Goal: Information Seeking & Learning: Learn about a topic

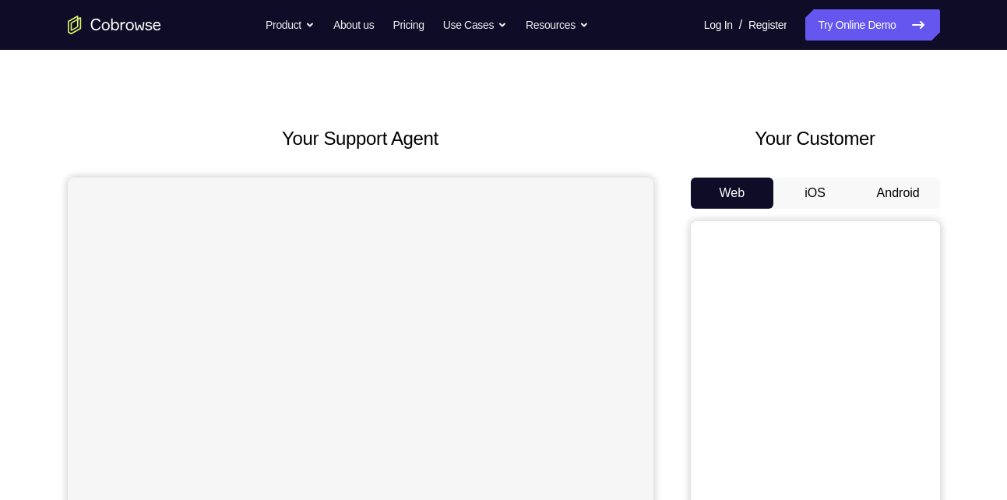
scroll to position [26, 0]
click at [922, 185] on button "Android" at bounding box center [897, 191] width 83 height 31
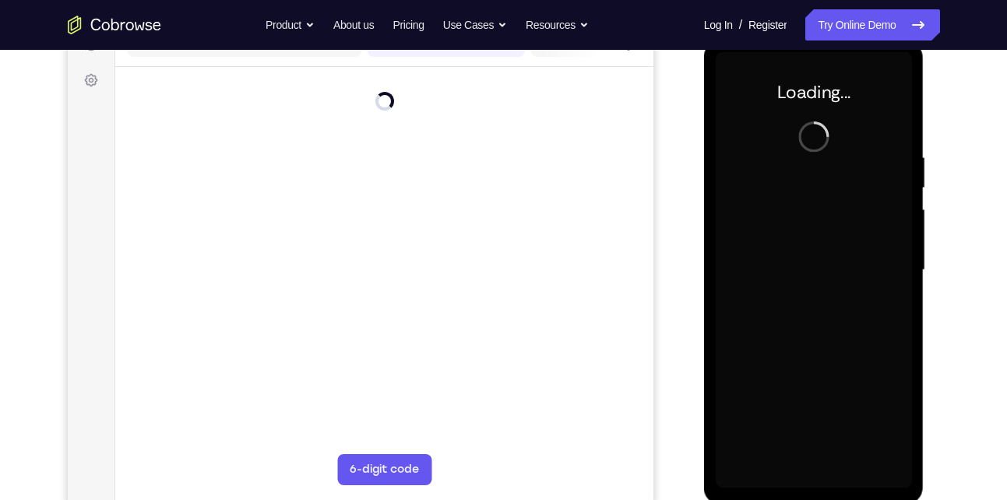
scroll to position [0, 0]
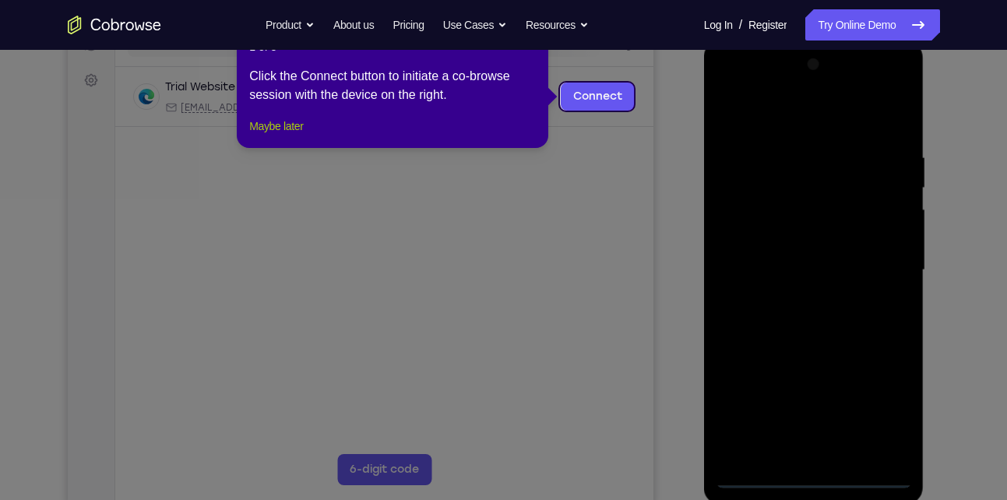
click at [294, 135] on button "Maybe later" at bounding box center [276, 126] width 54 height 19
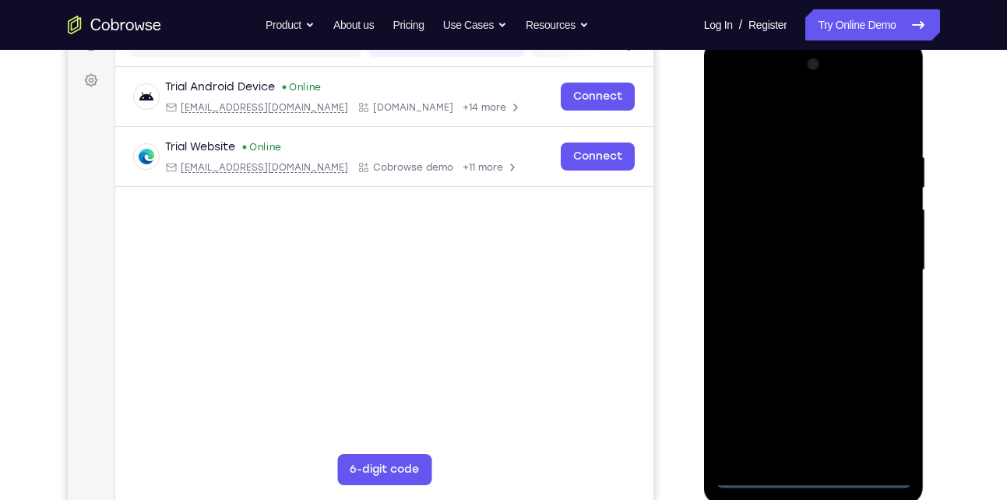
click at [806, 469] on div at bounding box center [813, 270] width 196 height 436
click at [810, 473] on div at bounding box center [813, 270] width 196 height 436
click at [880, 405] on div at bounding box center [813, 270] width 196 height 436
click at [757, 84] on div at bounding box center [813, 270] width 196 height 436
click at [836, 188] on div at bounding box center [813, 270] width 196 height 436
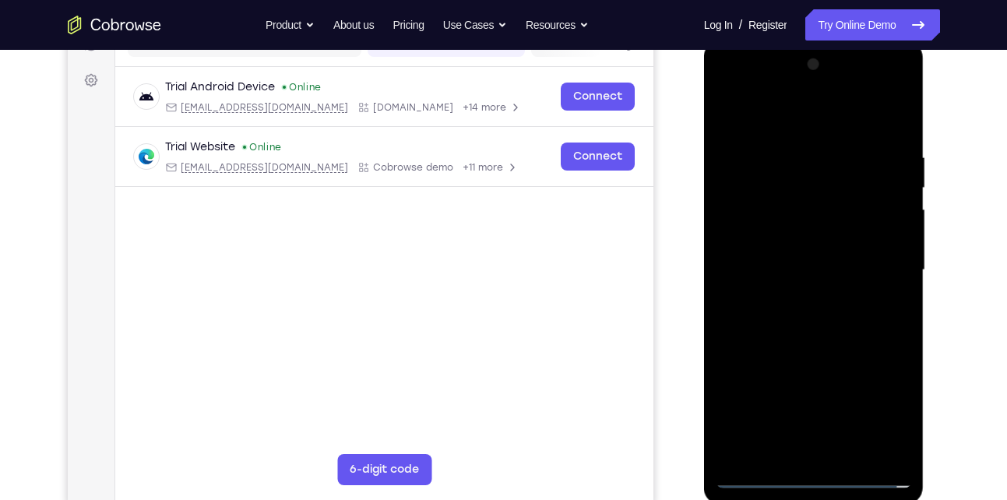
click at [831, 437] on div at bounding box center [813, 270] width 196 height 436
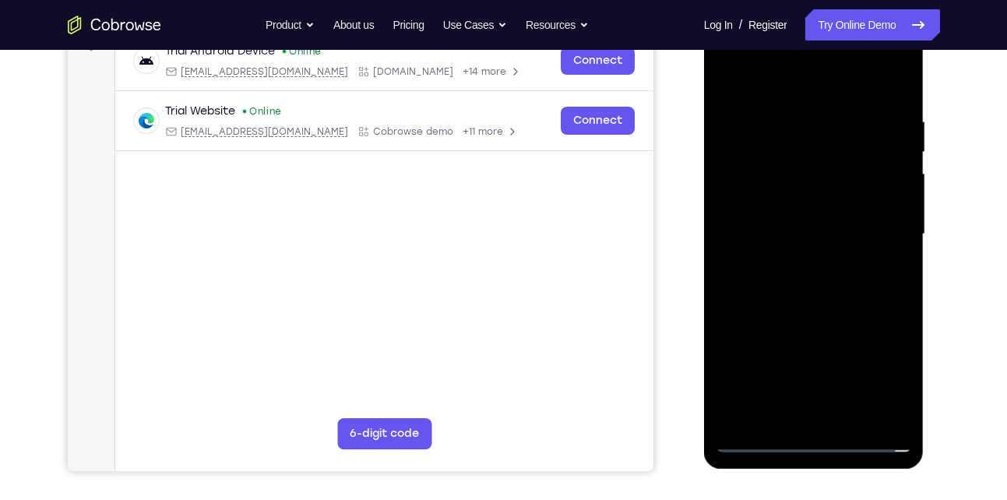
scroll to position [289, 0]
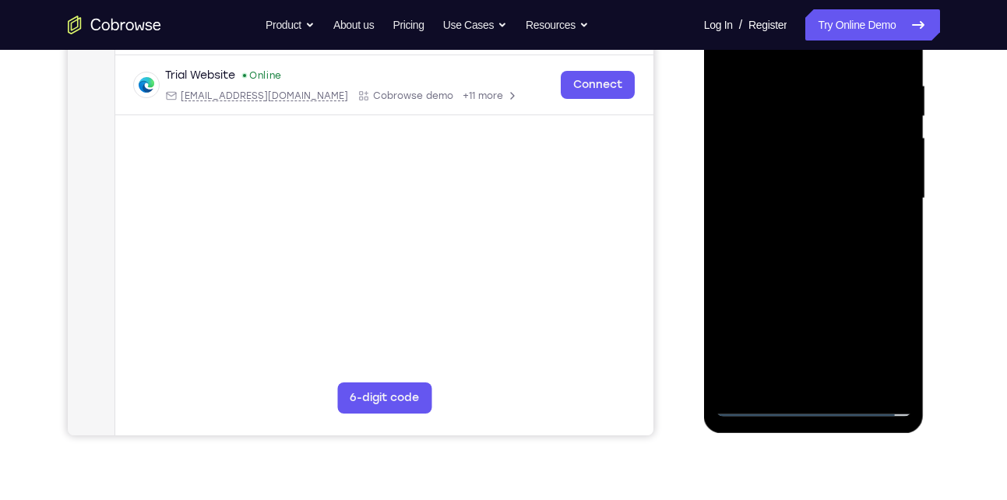
click at [870, 262] on div at bounding box center [813, 199] width 196 height 436
drag, startPoint x: 814, startPoint y: 230, endPoint x: 812, endPoint y: 346, distance: 116.8
click at [812, 346] on div at bounding box center [813, 199] width 196 height 436
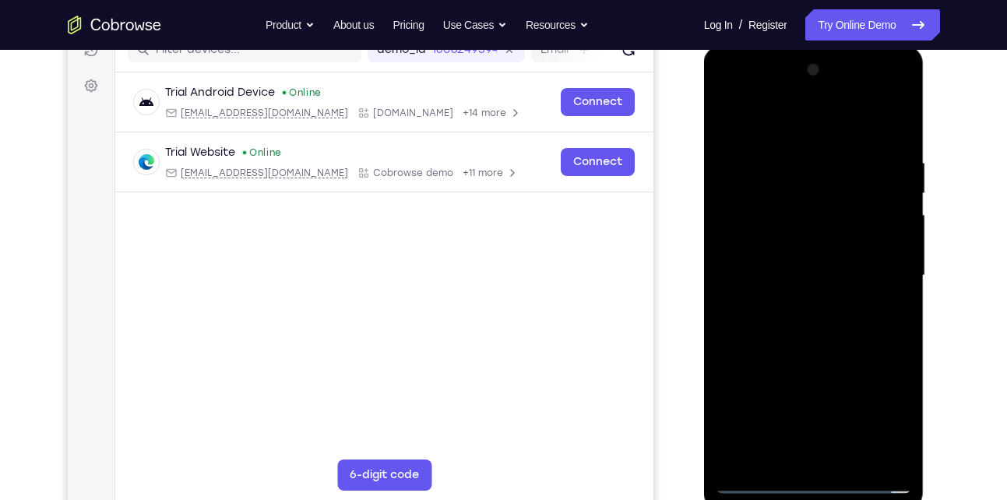
scroll to position [211, 0]
drag, startPoint x: 809, startPoint y: 379, endPoint x: 820, endPoint y: 242, distance: 137.4
click at [820, 242] on div at bounding box center [813, 276] width 196 height 436
drag, startPoint x: 806, startPoint y: 369, endPoint x: 825, endPoint y: 211, distance: 159.2
click at [825, 211] on div at bounding box center [813, 276] width 196 height 436
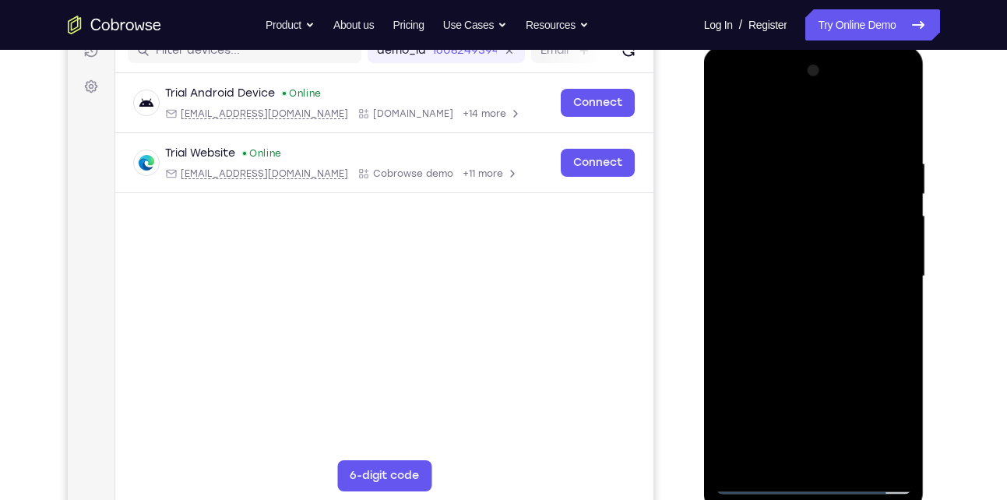
drag, startPoint x: 809, startPoint y: 319, endPoint x: 824, endPoint y: 170, distance: 149.5
click at [824, 170] on div at bounding box center [813, 276] width 196 height 436
drag, startPoint x: 818, startPoint y: 326, endPoint x: 817, endPoint y: 194, distance: 132.4
click at [817, 194] on div at bounding box center [813, 276] width 196 height 436
drag, startPoint x: 822, startPoint y: 328, endPoint x: 820, endPoint y: 181, distance: 147.2
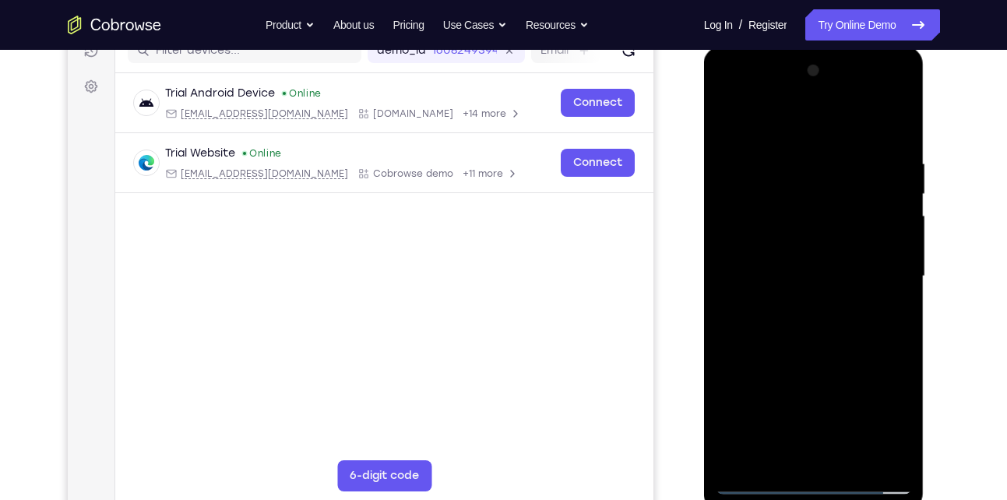
click at [820, 181] on div at bounding box center [813, 276] width 196 height 436
drag, startPoint x: 815, startPoint y: 304, endPoint x: 822, endPoint y: 163, distance: 141.9
click at [822, 163] on div at bounding box center [813, 276] width 196 height 436
drag, startPoint x: 824, startPoint y: 371, endPoint x: 844, endPoint y: 219, distance: 153.0
click at [844, 219] on div at bounding box center [813, 276] width 196 height 436
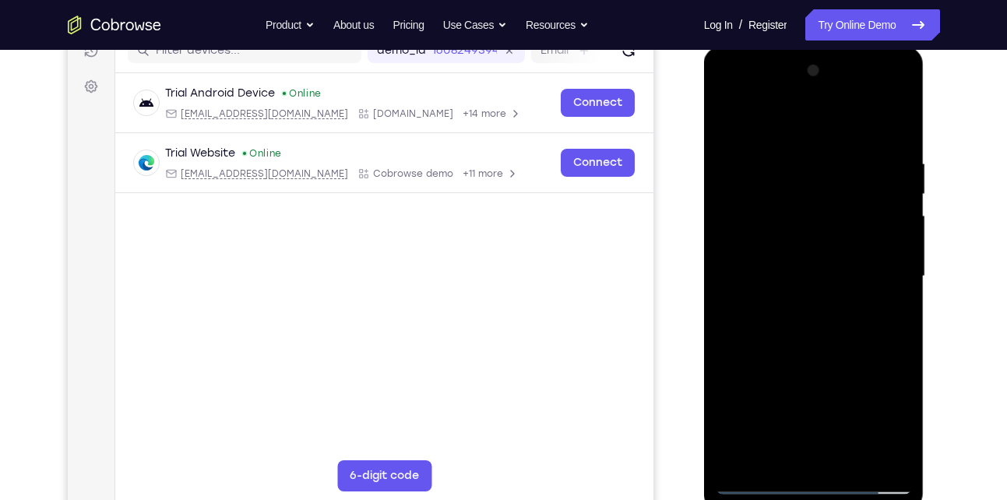
drag, startPoint x: 809, startPoint y: 343, endPoint x: 829, endPoint y: 171, distance: 172.5
click at [829, 171] on div at bounding box center [813, 276] width 196 height 436
drag, startPoint x: 822, startPoint y: 297, endPoint x: 851, endPoint y: 171, distance: 128.6
click at [851, 171] on div at bounding box center [813, 276] width 196 height 436
click at [871, 374] on div at bounding box center [813, 276] width 196 height 436
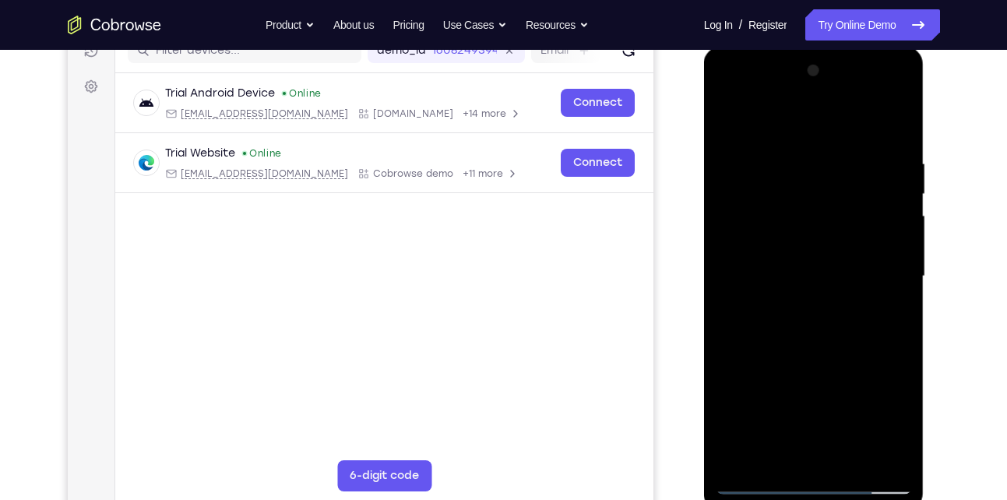
click at [810, 311] on div at bounding box center [813, 276] width 196 height 436
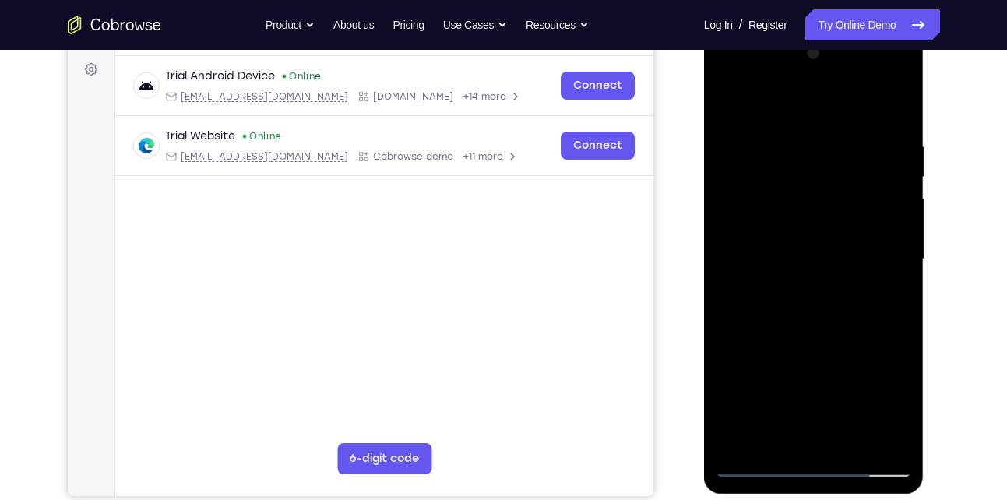
scroll to position [229, 0]
click at [822, 297] on div at bounding box center [813, 258] width 196 height 436
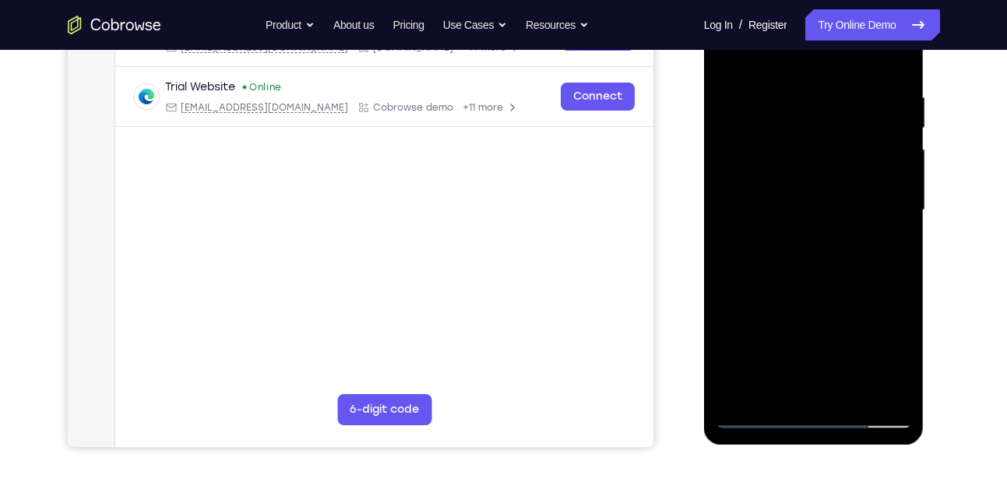
scroll to position [281, 0]
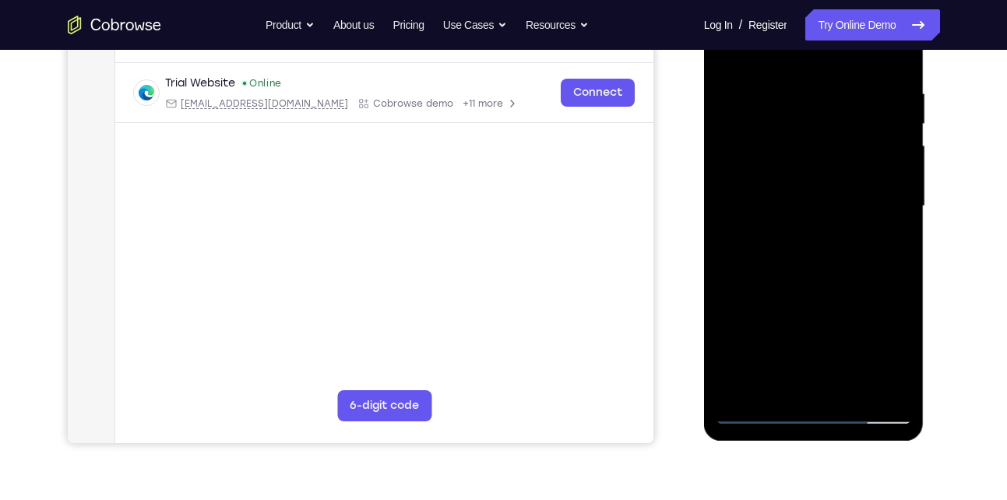
click at [882, 312] on div at bounding box center [813, 206] width 196 height 436
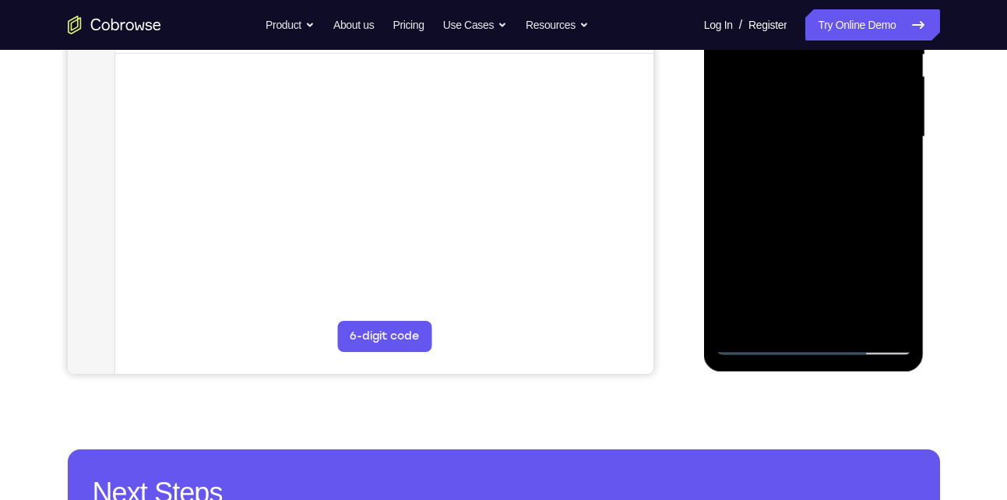
drag, startPoint x: 840, startPoint y: 283, endPoint x: 874, endPoint y: 165, distance: 122.4
click at [874, 165] on div at bounding box center [813, 137] width 196 height 436
drag, startPoint x: 824, startPoint y: 279, endPoint x: 852, endPoint y: 156, distance: 126.3
click at [852, 156] on div at bounding box center [813, 137] width 196 height 436
drag, startPoint x: 829, startPoint y: 265, endPoint x: 863, endPoint y: 125, distance: 144.1
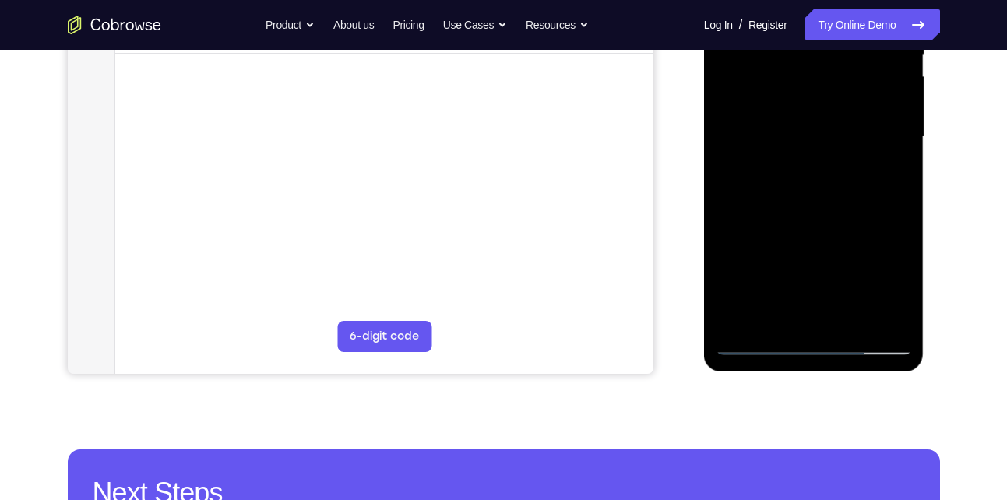
click at [863, 125] on div at bounding box center [813, 137] width 196 height 436
drag, startPoint x: 840, startPoint y: 227, endPoint x: 863, endPoint y: 125, distance: 104.5
click at [863, 125] on div at bounding box center [813, 137] width 196 height 436
drag, startPoint x: 818, startPoint y: 275, endPoint x: 849, endPoint y: 161, distance: 117.8
click at [849, 161] on div at bounding box center [813, 137] width 196 height 436
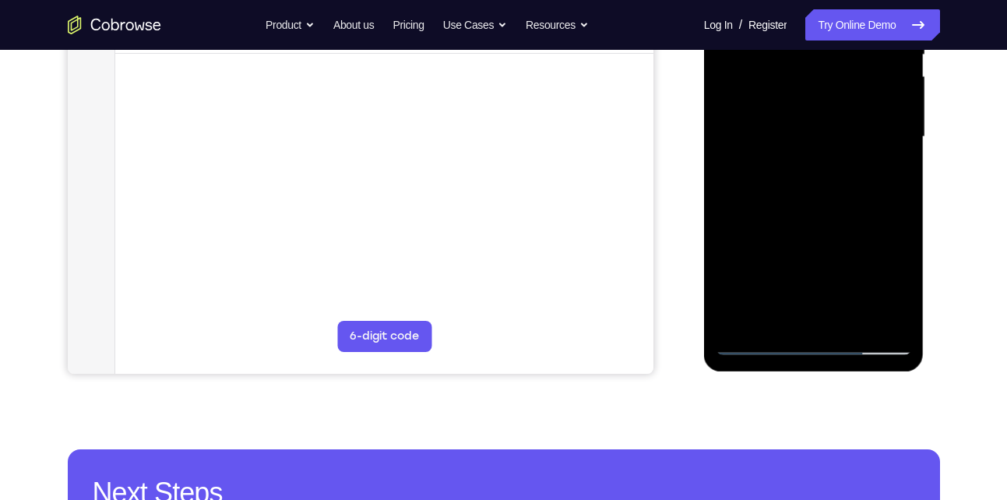
drag, startPoint x: 825, startPoint y: 245, endPoint x: 857, endPoint y: 132, distance: 117.3
click at [857, 132] on div at bounding box center [813, 137] width 196 height 436
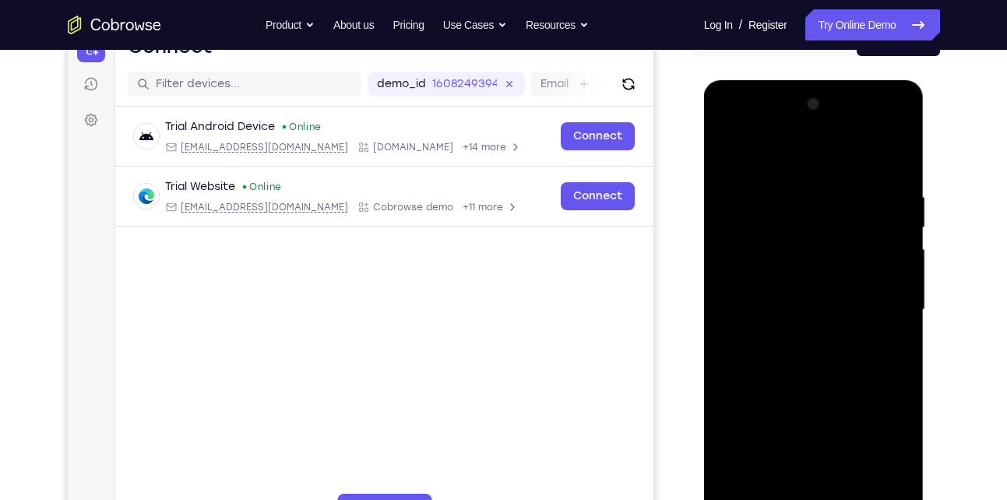
scroll to position [177, 0]
drag, startPoint x: 843, startPoint y: 199, endPoint x: 821, endPoint y: 413, distance: 216.0
click at [821, 413] on div at bounding box center [813, 311] width 196 height 436
drag, startPoint x: 822, startPoint y: 209, endPoint x: 817, endPoint y: 423, distance: 214.2
click at [817, 423] on div at bounding box center [813, 311] width 196 height 436
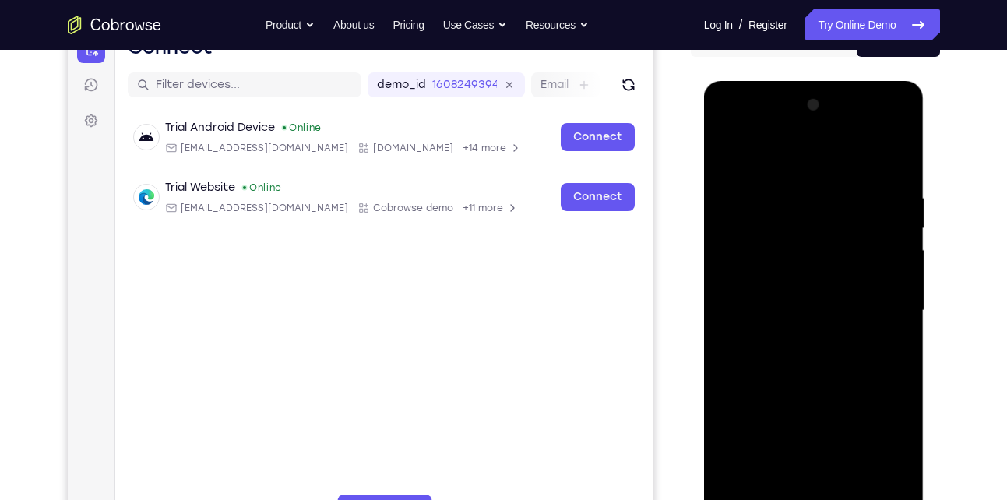
drag, startPoint x: 830, startPoint y: 257, endPoint x: 824, endPoint y: 423, distance: 166.7
click at [824, 423] on div at bounding box center [813, 311] width 196 height 436
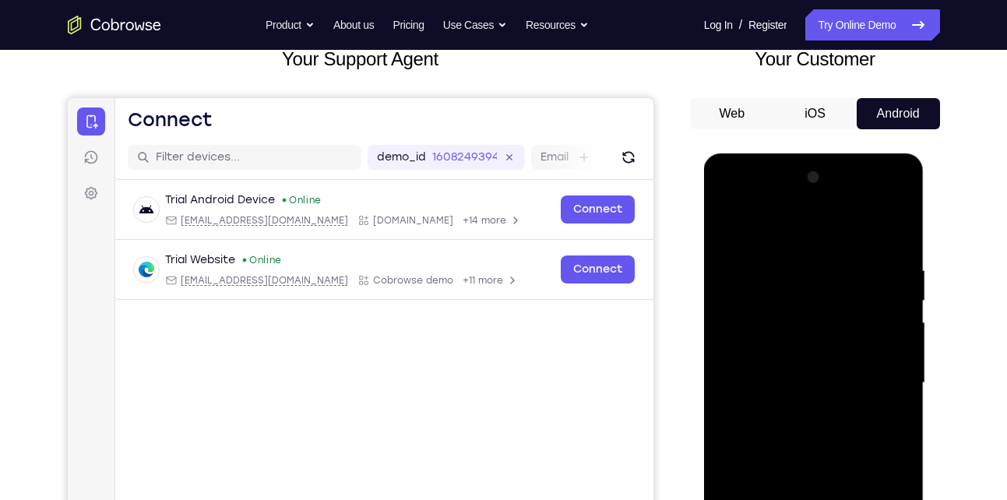
scroll to position [103, 0]
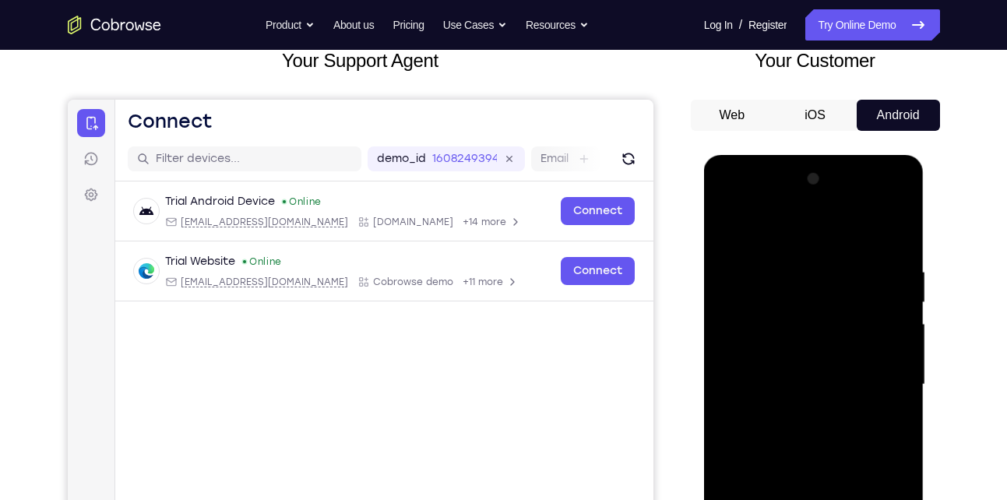
click at [790, 205] on div at bounding box center [813, 385] width 196 height 436
click at [748, 342] on div at bounding box center [813, 385] width 196 height 436
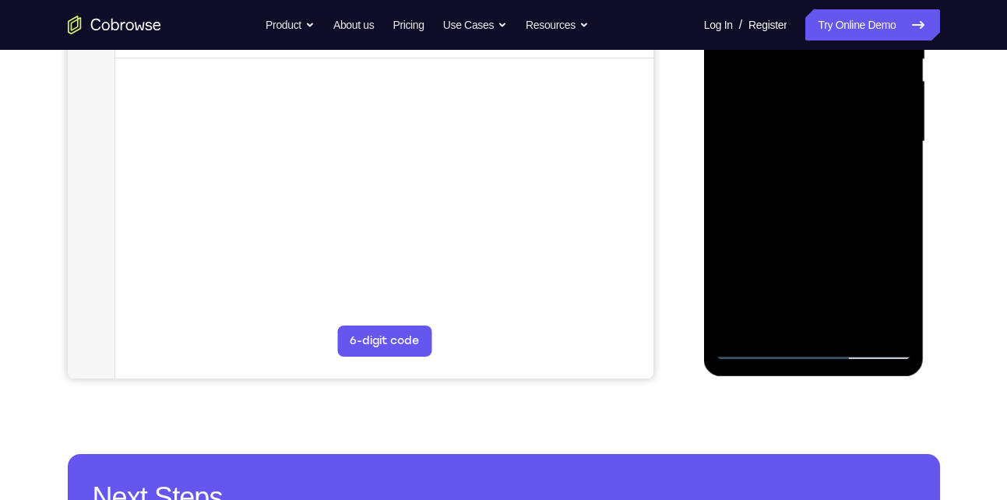
scroll to position [346, 0]
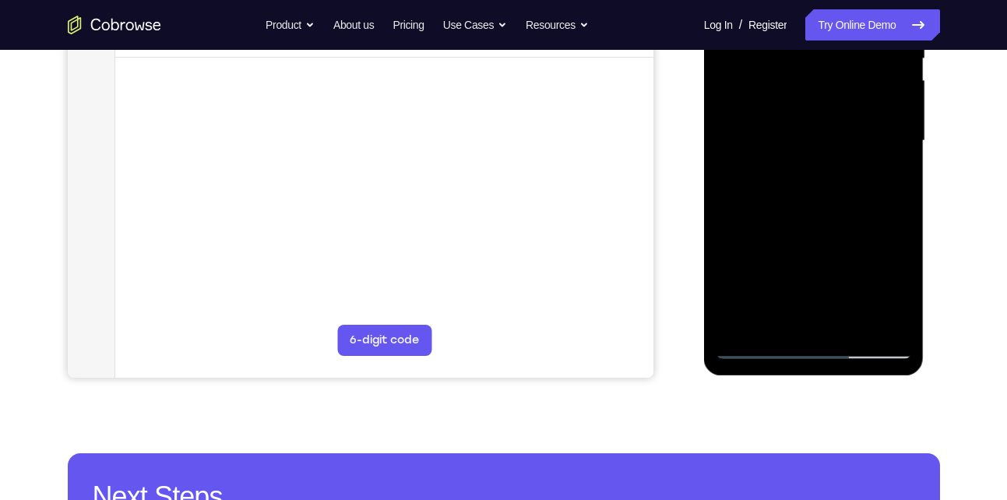
drag, startPoint x: 814, startPoint y: 304, endPoint x: 851, endPoint y: 205, distance: 105.4
click at [851, 205] on div at bounding box center [813, 141] width 196 height 436
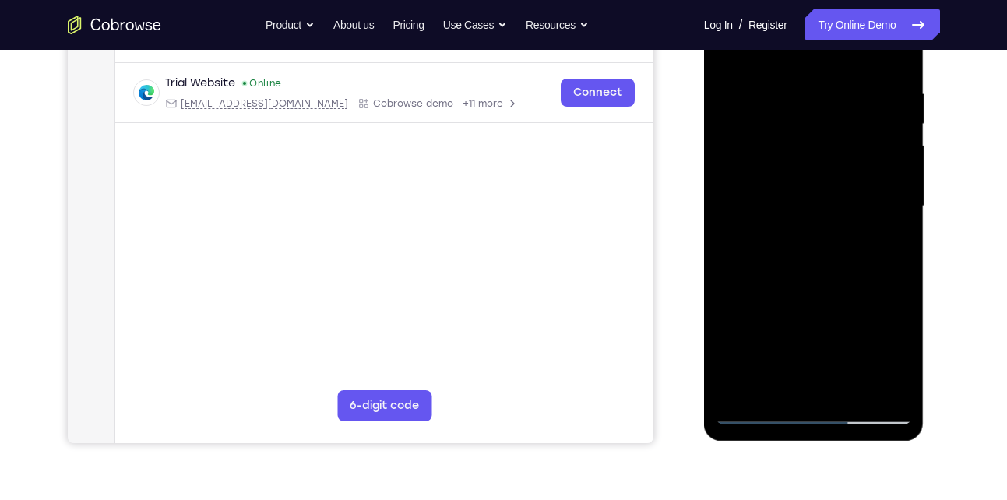
scroll to position [280, 0]
drag, startPoint x: 821, startPoint y: 329, endPoint x: 856, endPoint y: 195, distance: 138.6
click at [856, 195] on div at bounding box center [813, 207] width 196 height 436
drag, startPoint x: 811, startPoint y: 357, endPoint x: 860, endPoint y: 128, distance: 233.3
click at [860, 128] on div at bounding box center [813, 207] width 196 height 436
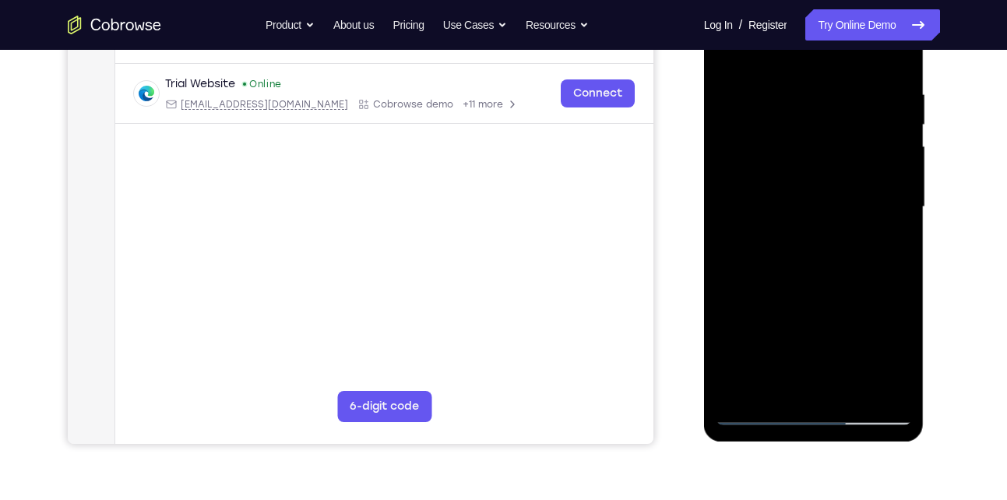
drag, startPoint x: 817, startPoint y: 344, endPoint x: 856, endPoint y: 185, distance: 164.3
click at [856, 185] on div at bounding box center [813, 207] width 196 height 436
drag, startPoint x: 836, startPoint y: 357, endPoint x: 867, endPoint y: 167, distance: 193.3
click at [867, 167] on div at bounding box center [813, 207] width 196 height 436
drag, startPoint x: 803, startPoint y: 350, endPoint x: 860, endPoint y: 195, distance: 165.0
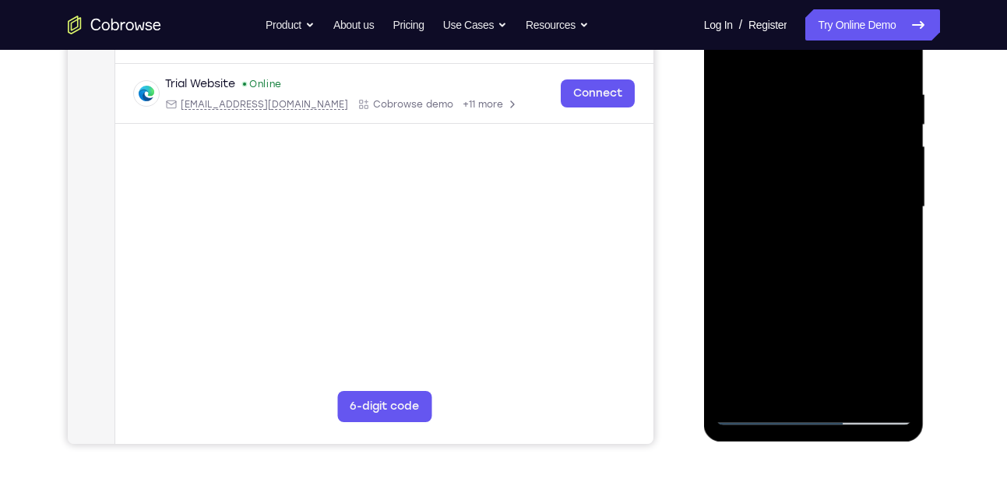
click at [860, 195] on div at bounding box center [813, 207] width 196 height 436
drag, startPoint x: 821, startPoint y: 353, endPoint x: 872, endPoint y: 149, distance: 209.4
click at [872, 149] on div at bounding box center [813, 207] width 196 height 436
drag, startPoint x: 836, startPoint y: 322, endPoint x: 870, endPoint y: 120, distance: 205.2
click at [870, 120] on div at bounding box center [813, 207] width 196 height 436
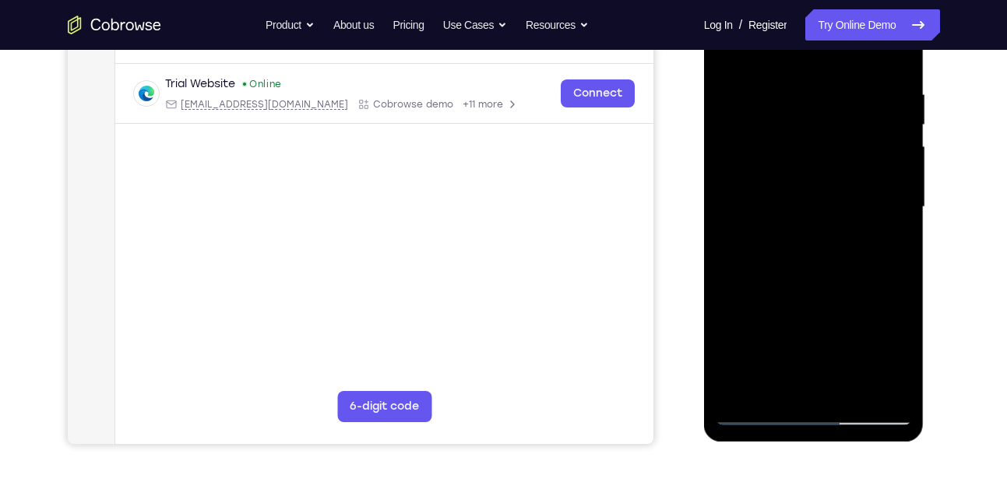
drag, startPoint x: 814, startPoint y: 367, endPoint x: 871, endPoint y: 174, distance: 200.5
click at [871, 174] on div at bounding box center [813, 207] width 196 height 436
drag, startPoint x: 826, startPoint y: 354, endPoint x: 865, endPoint y: 194, distance: 165.0
click at [865, 194] on div at bounding box center [813, 207] width 196 height 436
click at [834, 310] on div at bounding box center [813, 207] width 196 height 436
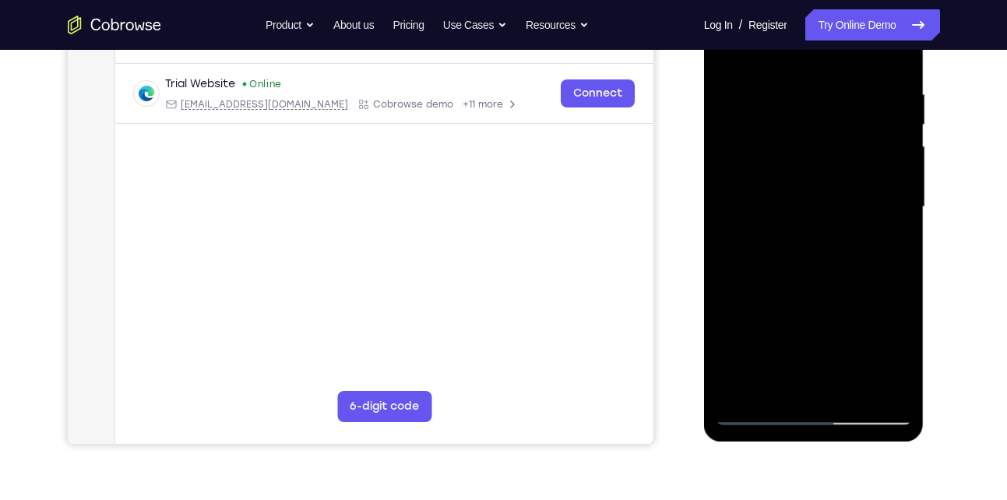
drag, startPoint x: 819, startPoint y: 316, endPoint x: 859, endPoint y: 200, distance: 122.9
click at [859, 200] on div at bounding box center [813, 207] width 196 height 436
drag, startPoint x: 820, startPoint y: 280, endPoint x: 845, endPoint y: 210, distance: 74.4
click at [845, 210] on div at bounding box center [813, 207] width 196 height 436
drag, startPoint x: 816, startPoint y: 342, endPoint x: 839, endPoint y: 246, distance: 98.6
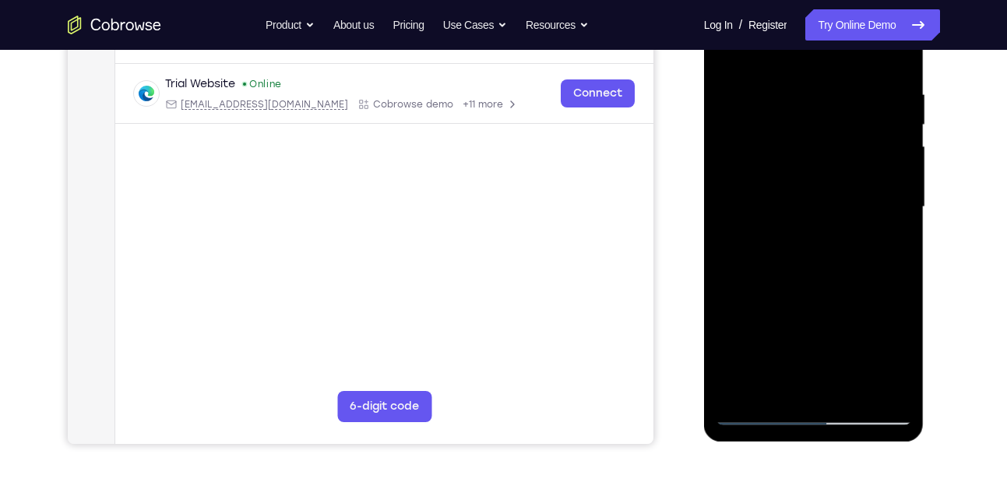
click at [839, 246] on div at bounding box center [813, 207] width 196 height 436
click at [829, 256] on div at bounding box center [813, 207] width 196 height 436
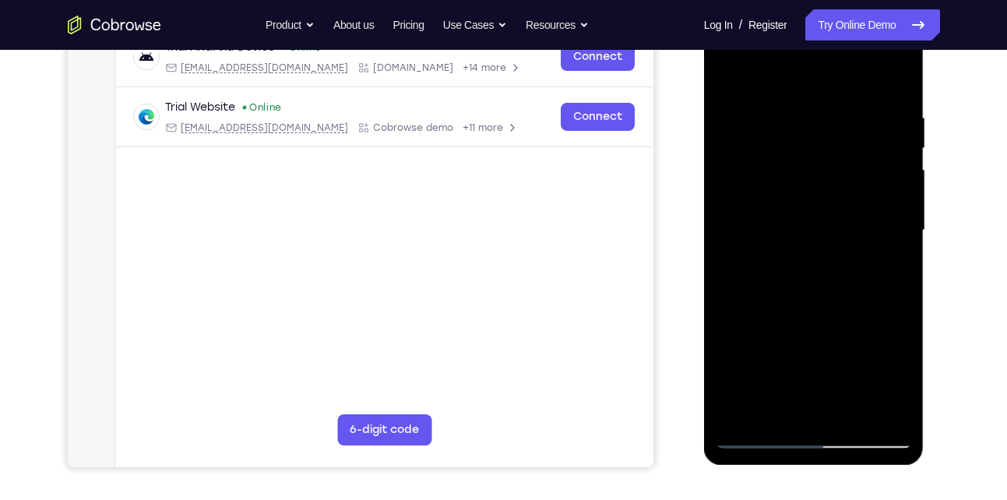
scroll to position [256, 0]
click at [807, 253] on div at bounding box center [813, 231] width 196 height 436
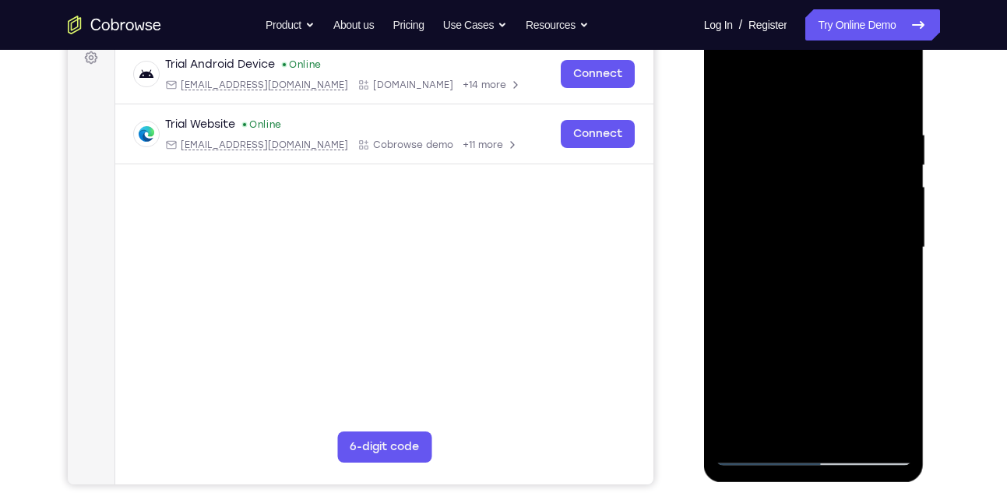
scroll to position [239, 0]
click at [885, 325] on div at bounding box center [813, 248] width 196 height 436
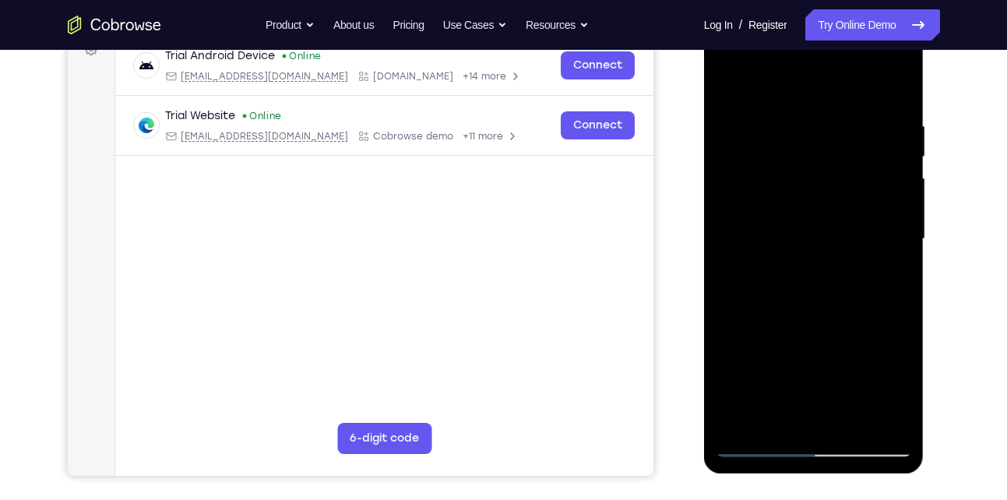
scroll to position [246, 0]
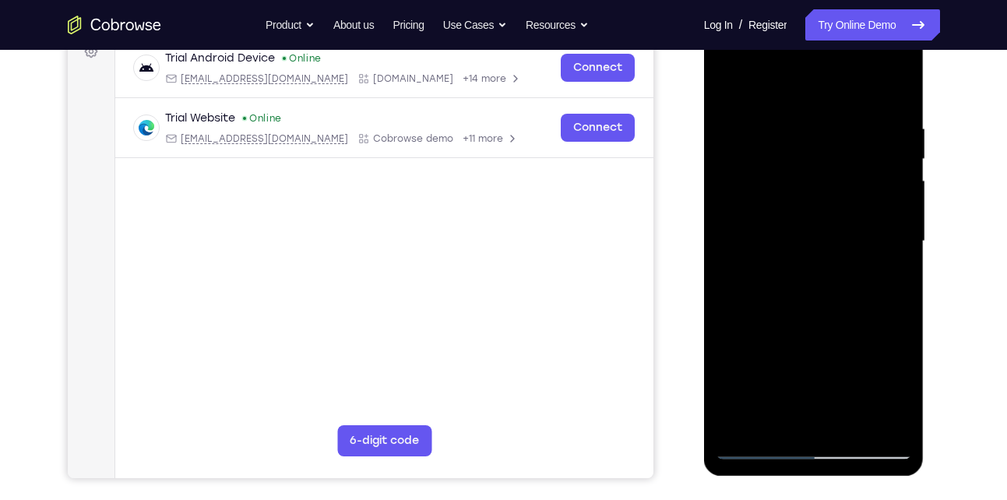
click at [894, 264] on div at bounding box center [813, 241] width 196 height 436
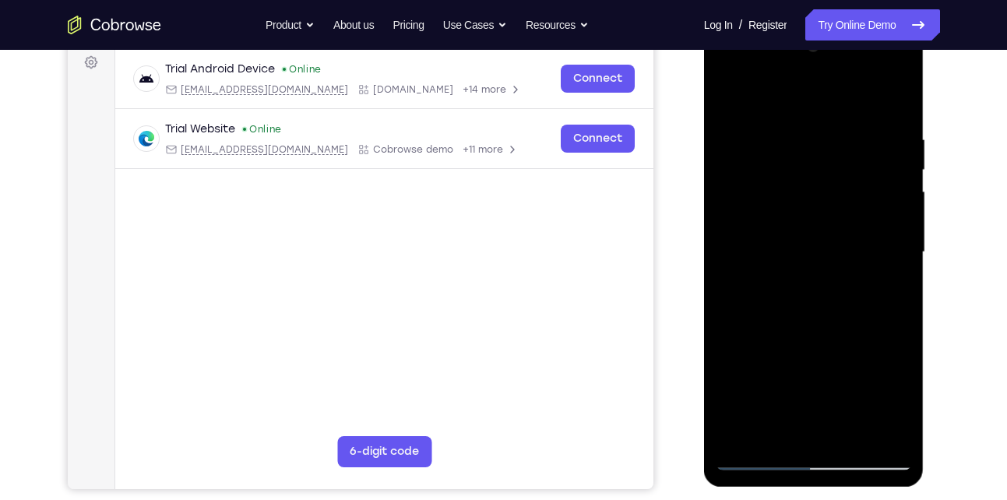
scroll to position [234, 0]
click at [885, 279] on div at bounding box center [813, 253] width 196 height 436
click at [756, 327] on div at bounding box center [813, 253] width 196 height 436
drag, startPoint x: 755, startPoint y: 326, endPoint x: 778, endPoint y: 327, distance: 23.4
click at [778, 327] on div at bounding box center [813, 253] width 196 height 436
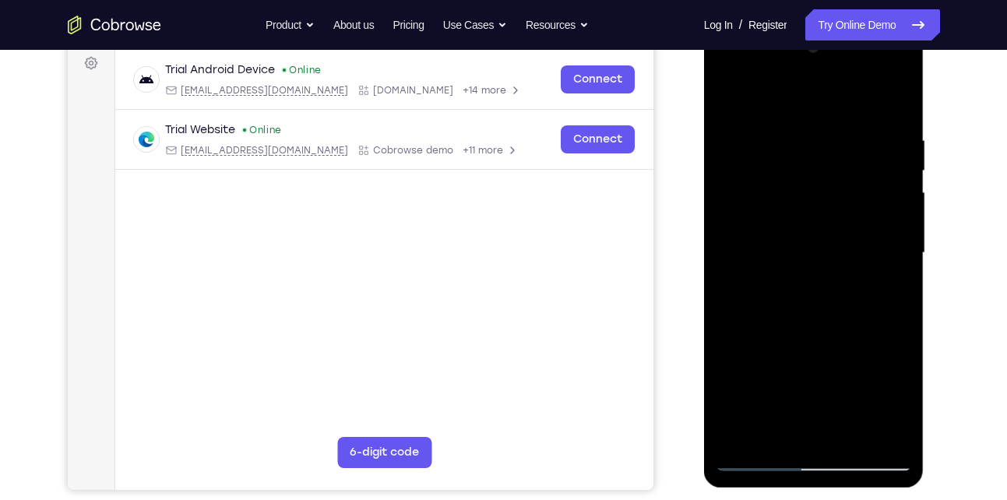
click at [778, 327] on div at bounding box center [813, 253] width 196 height 436
click at [771, 324] on div at bounding box center [813, 253] width 196 height 436
click at [787, 323] on div at bounding box center [813, 253] width 196 height 436
click at [803, 325] on div at bounding box center [813, 253] width 196 height 436
click at [796, 325] on div at bounding box center [813, 253] width 196 height 436
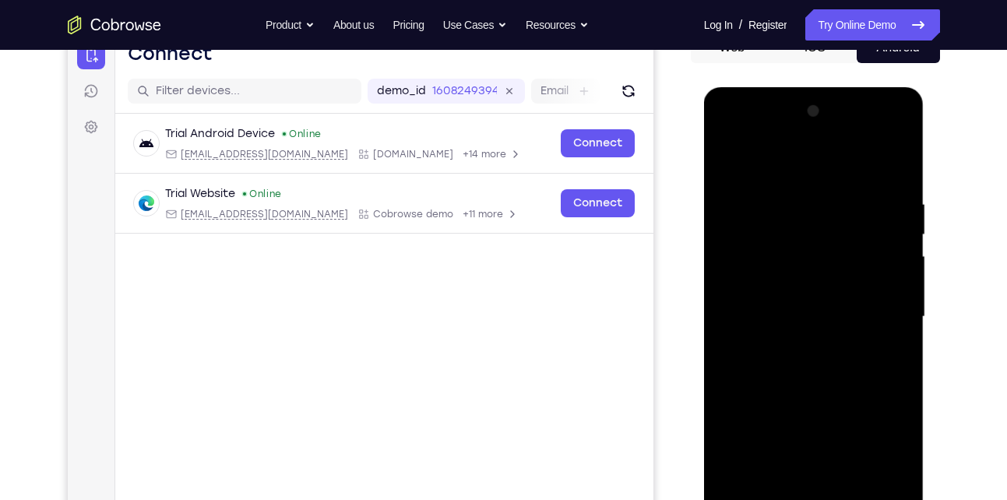
scroll to position [181, 0]
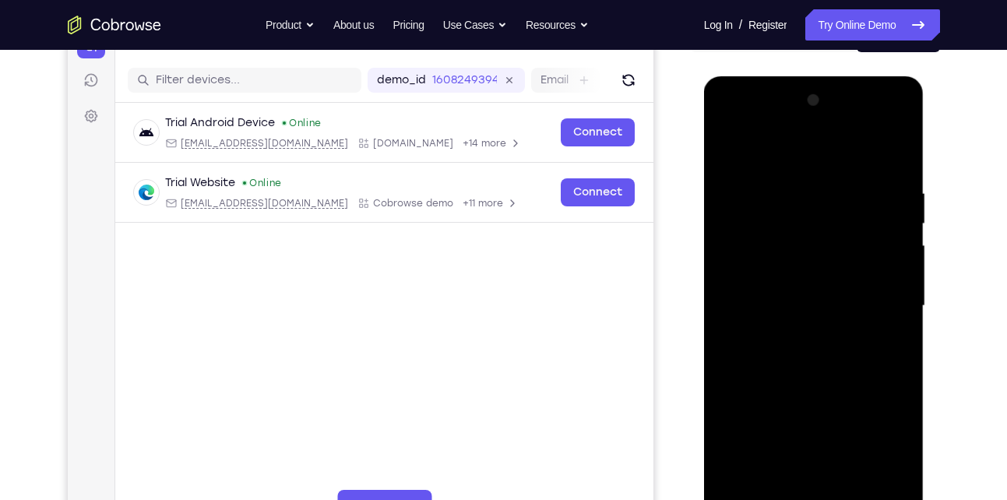
drag, startPoint x: 845, startPoint y: 248, endPoint x: 823, endPoint y: 360, distance: 113.6
click at [823, 360] on div at bounding box center [813, 306] width 196 height 436
drag, startPoint x: 824, startPoint y: 244, endPoint x: 828, endPoint y: 360, distance: 116.1
click at [828, 360] on div at bounding box center [813, 306] width 196 height 436
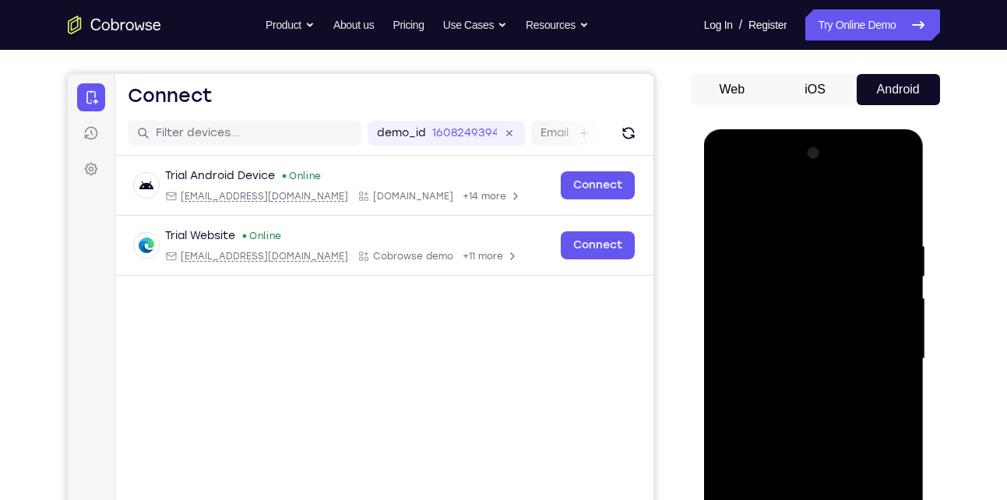
scroll to position [128, 0]
click at [814, 271] on div at bounding box center [813, 360] width 196 height 436
click at [817, 279] on div at bounding box center [813, 360] width 196 height 436
click at [814, 280] on div at bounding box center [813, 360] width 196 height 436
click at [814, 282] on div at bounding box center [813, 360] width 196 height 436
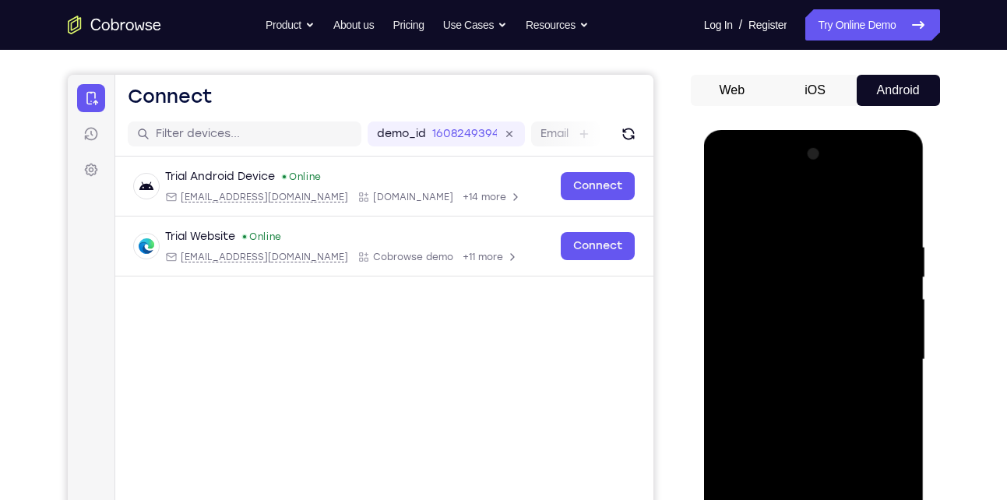
click at [827, 293] on div at bounding box center [813, 360] width 196 height 436
click at [810, 332] on div at bounding box center [813, 360] width 196 height 436
click at [819, 332] on div at bounding box center [813, 360] width 196 height 436
click at [813, 332] on div at bounding box center [813, 360] width 196 height 436
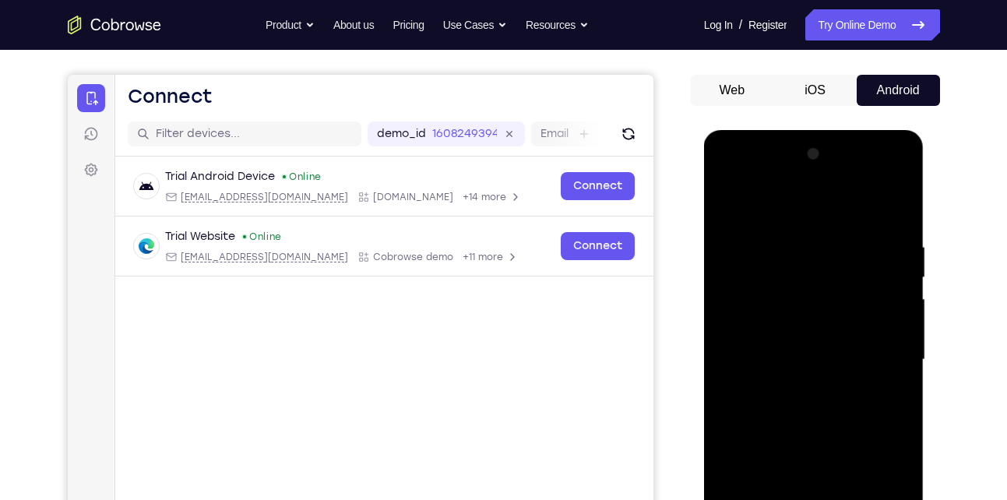
click at [815, 332] on div at bounding box center [813, 360] width 196 height 436
click at [828, 288] on div at bounding box center [813, 360] width 196 height 436
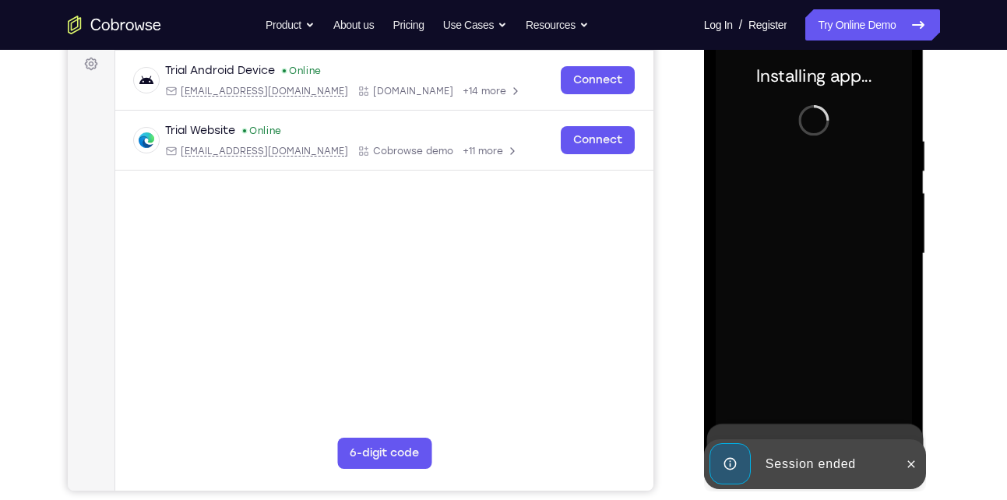
scroll to position [235, 0]
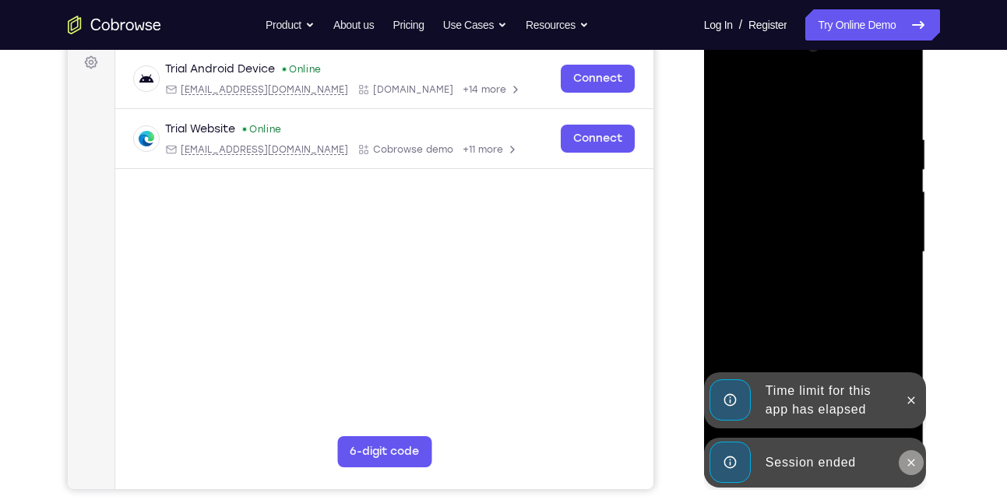
click at [912, 461] on icon at bounding box center [911, 462] width 12 height 12
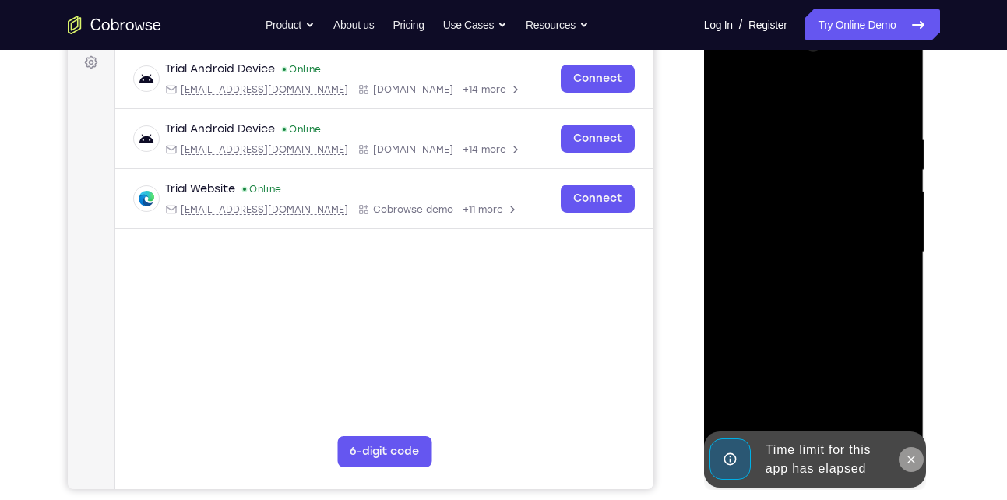
click at [904, 459] on button at bounding box center [910, 459] width 25 height 25
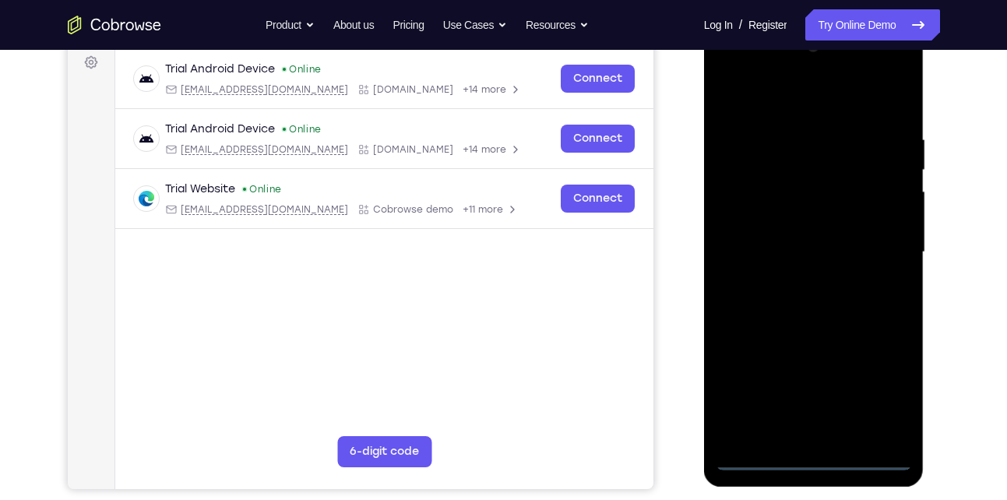
click at [815, 464] on div at bounding box center [813, 252] width 196 height 436
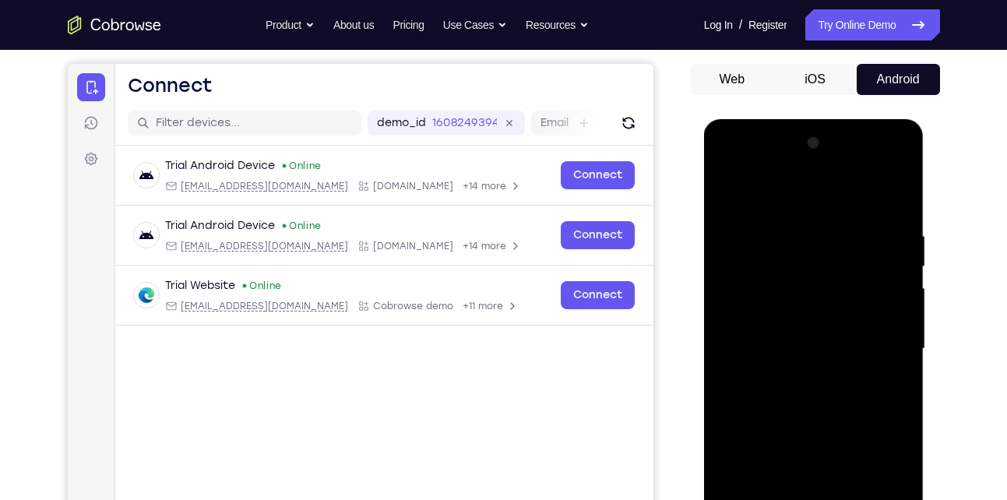
scroll to position [138, 0]
click at [880, 487] on div at bounding box center [813, 350] width 196 height 436
click at [766, 165] on div at bounding box center [813, 350] width 196 height 436
click at [800, 266] on div at bounding box center [813, 350] width 196 height 436
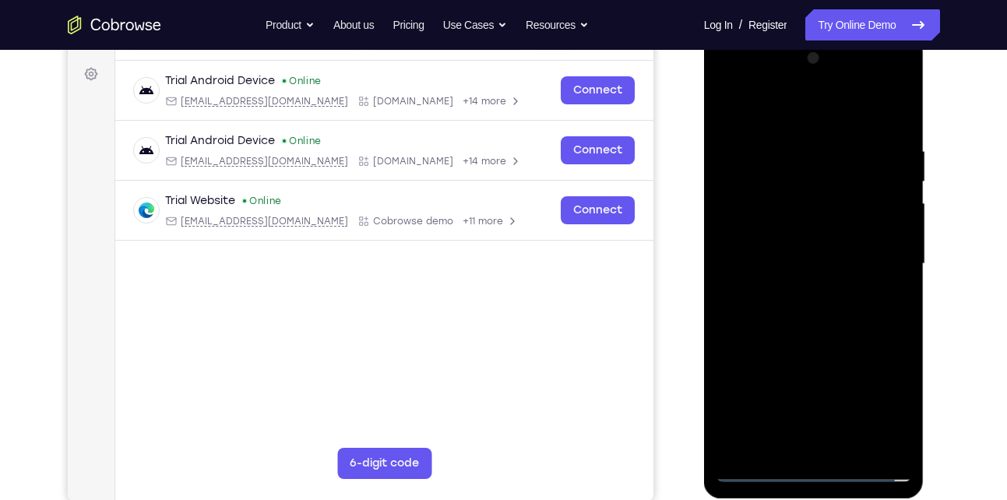
scroll to position [224, 0]
click at [823, 269] on div at bounding box center [813, 263] width 196 height 436
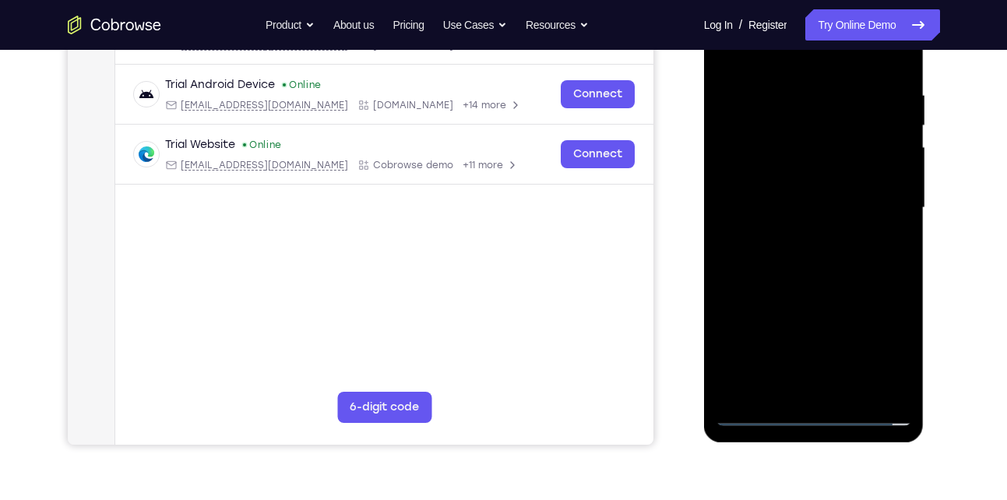
scroll to position [281, 0]
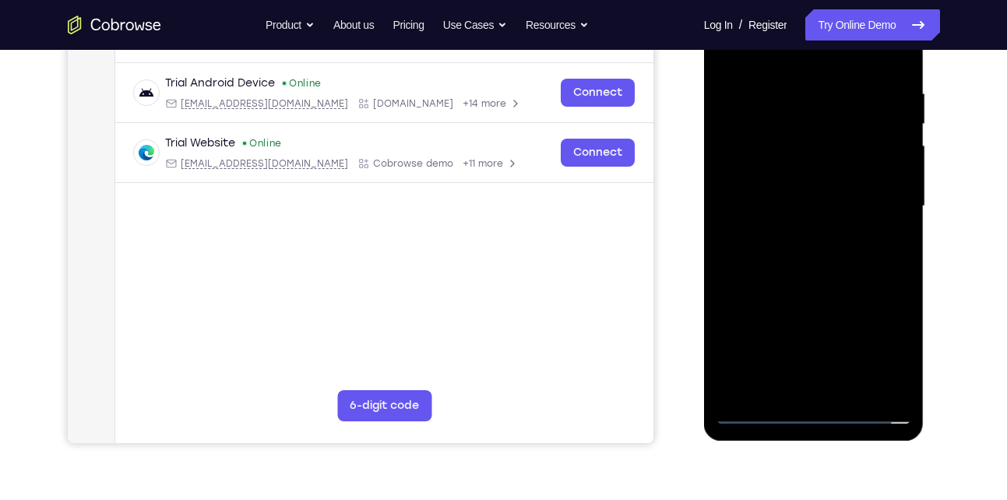
click at [809, 237] on div at bounding box center [813, 206] width 196 height 436
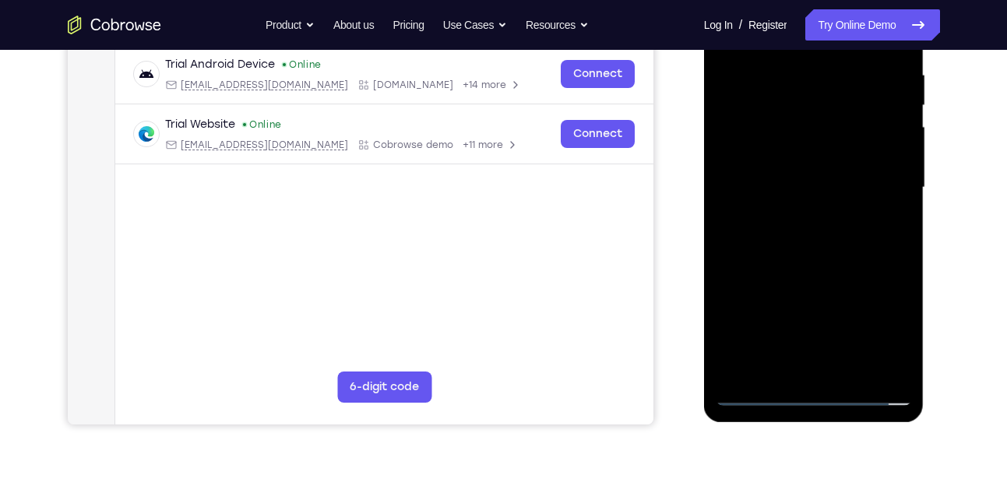
scroll to position [300, 0]
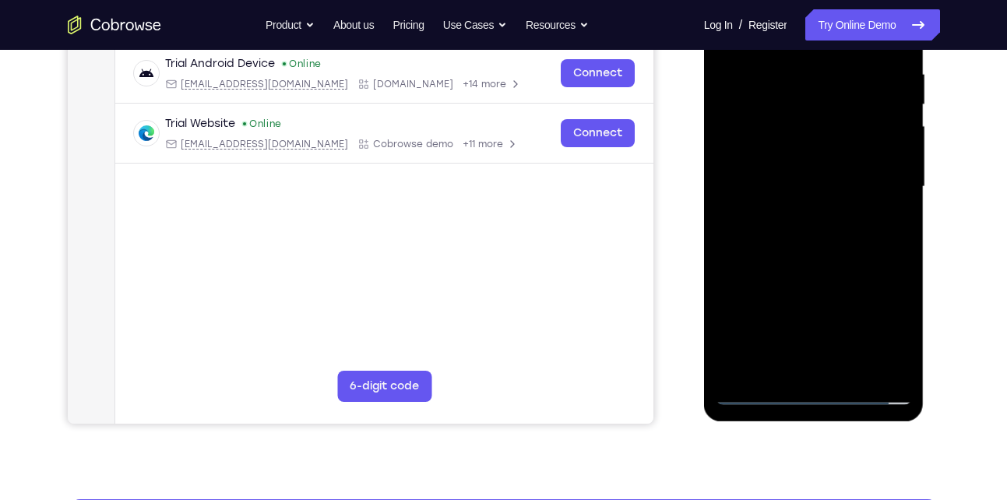
click at [822, 322] on div at bounding box center [813, 187] width 196 height 436
drag, startPoint x: 826, startPoint y: 286, endPoint x: 845, endPoint y: 190, distance: 98.3
click at [845, 190] on div at bounding box center [813, 187] width 196 height 436
drag, startPoint x: 814, startPoint y: 298, endPoint x: 831, endPoint y: 199, distance: 101.1
click at [831, 199] on div at bounding box center [813, 187] width 196 height 436
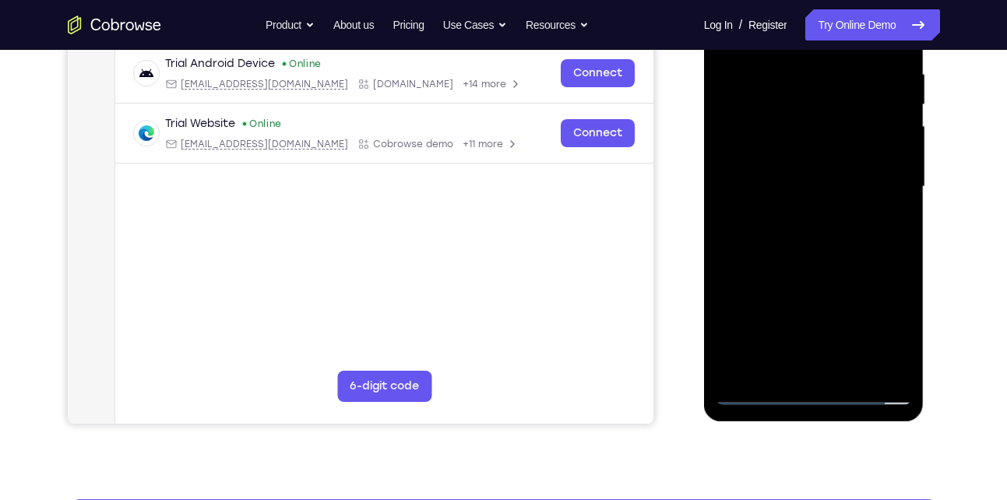
drag, startPoint x: 796, startPoint y: 283, endPoint x: 821, endPoint y: 156, distance: 129.9
click at [821, 156] on div at bounding box center [813, 187] width 196 height 436
drag, startPoint x: 829, startPoint y: 285, endPoint x: 843, endPoint y: 148, distance: 137.7
click at [843, 148] on div at bounding box center [813, 187] width 196 height 436
drag, startPoint x: 822, startPoint y: 324, endPoint x: 844, endPoint y: 160, distance: 164.9
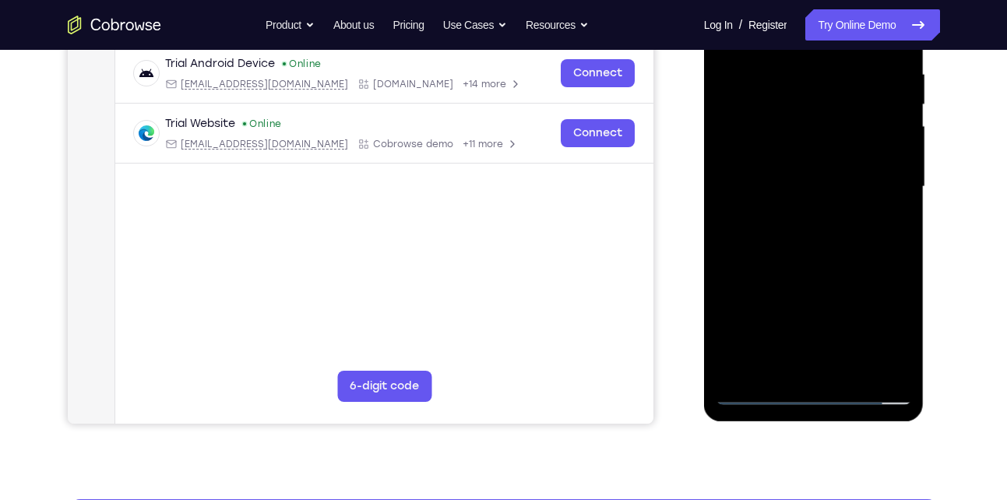
click at [844, 160] on div at bounding box center [813, 187] width 196 height 436
drag, startPoint x: 855, startPoint y: 325, endPoint x: 863, endPoint y: 195, distance: 131.1
click at [863, 195] on div at bounding box center [813, 187] width 196 height 436
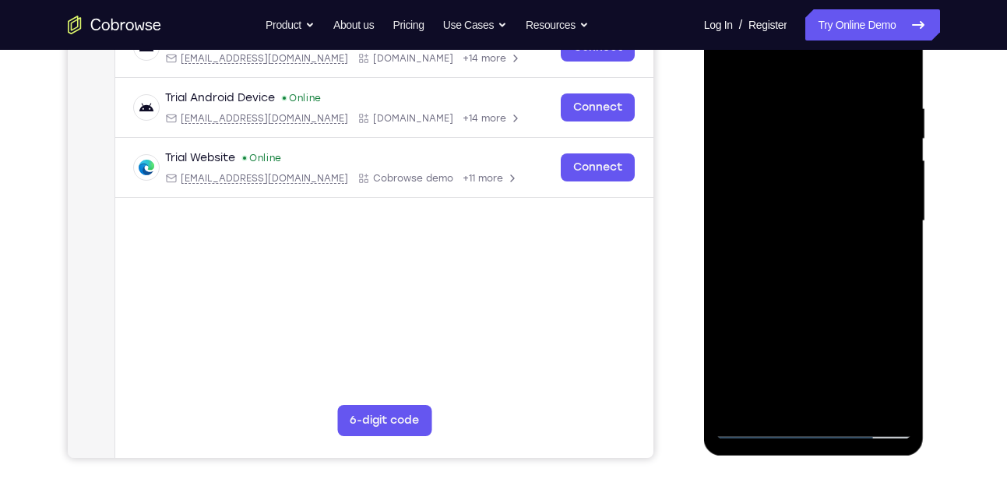
scroll to position [264, 0]
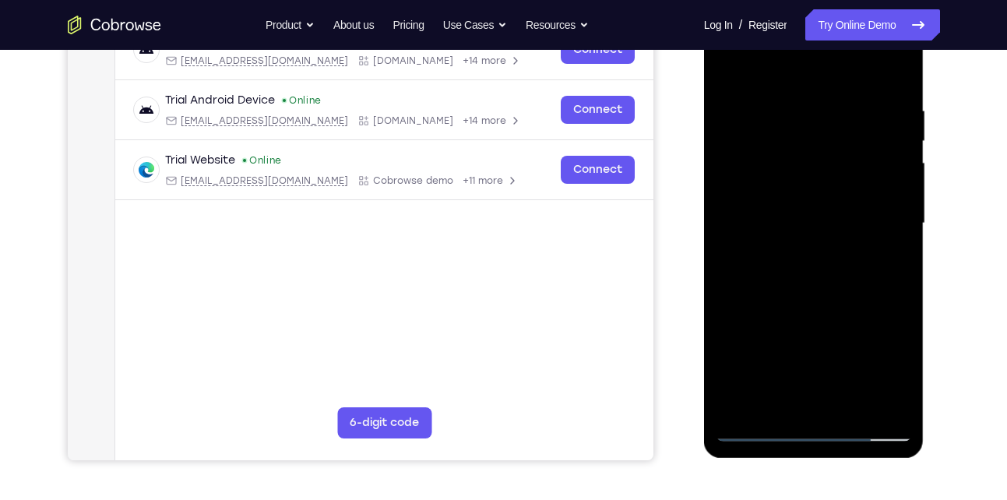
click at [872, 169] on div at bounding box center [813, 223] width 196 height 436
click at [819, 295] on div at bounding box center [813, 223] width 196 height 436
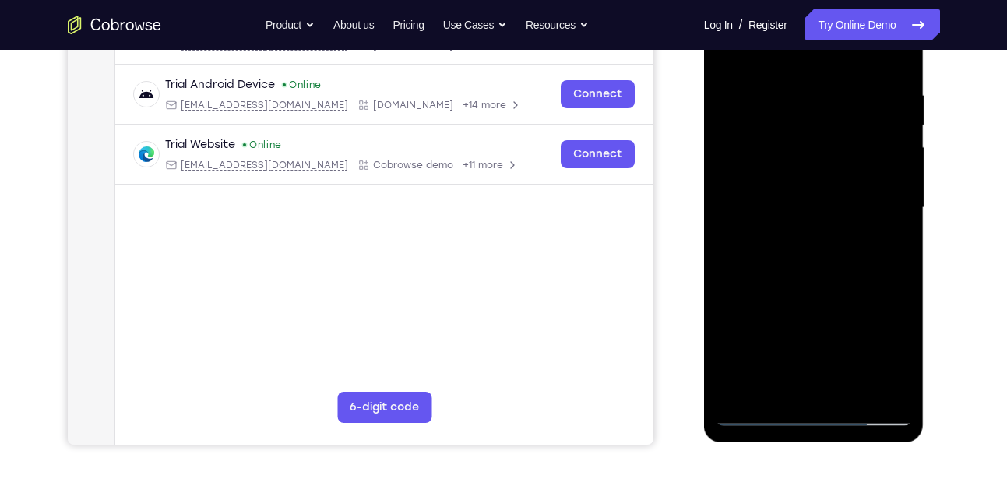
scroll to position [280, 0]
click at [874, 263] on div at bounding box center [813, 207] width 196 height 436
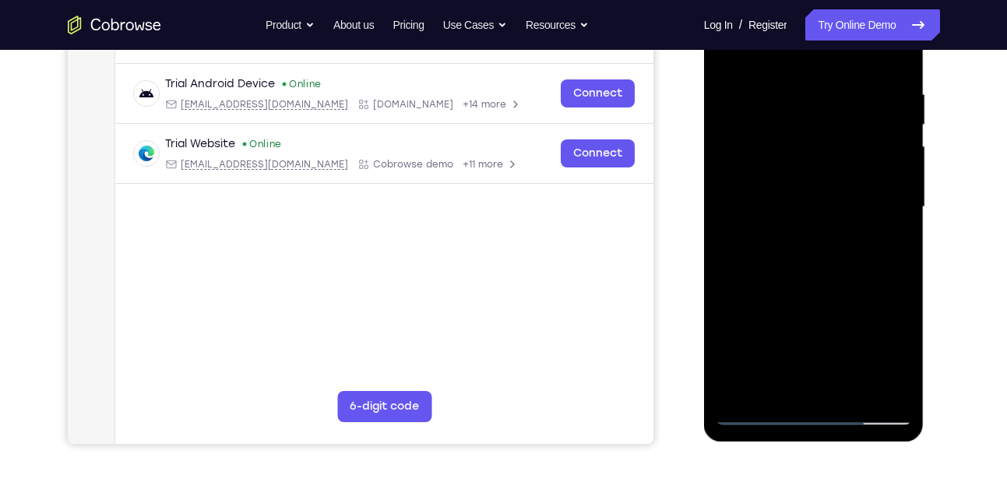
click at [874, 263] on div at bounding box center [813, 207] width 196 height 436
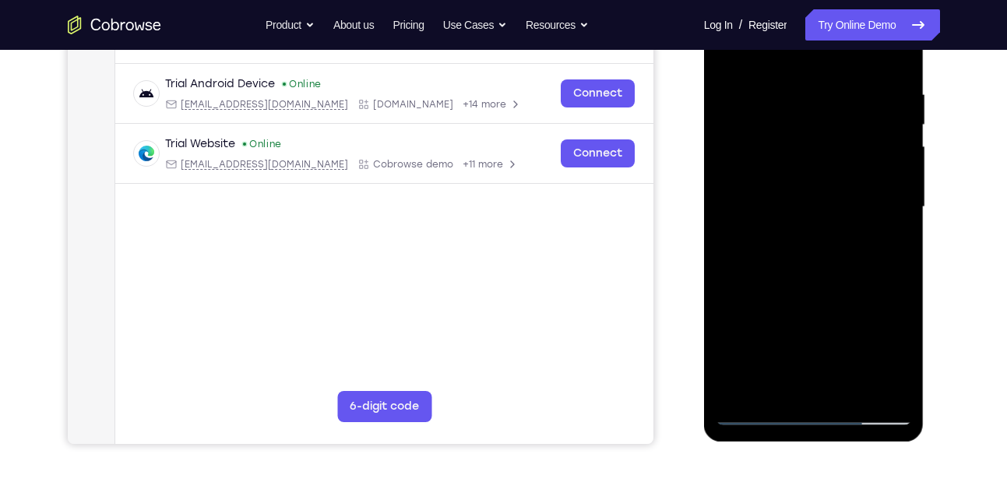
click at [874, 263] on div at bounding box center [813, 207] width 196 height 436
click at [816, 279] on div at bounding box center [813, 207] width 196 height 436
click at [737, 319] on div at bounding box center [813, 207] width 196 height 436
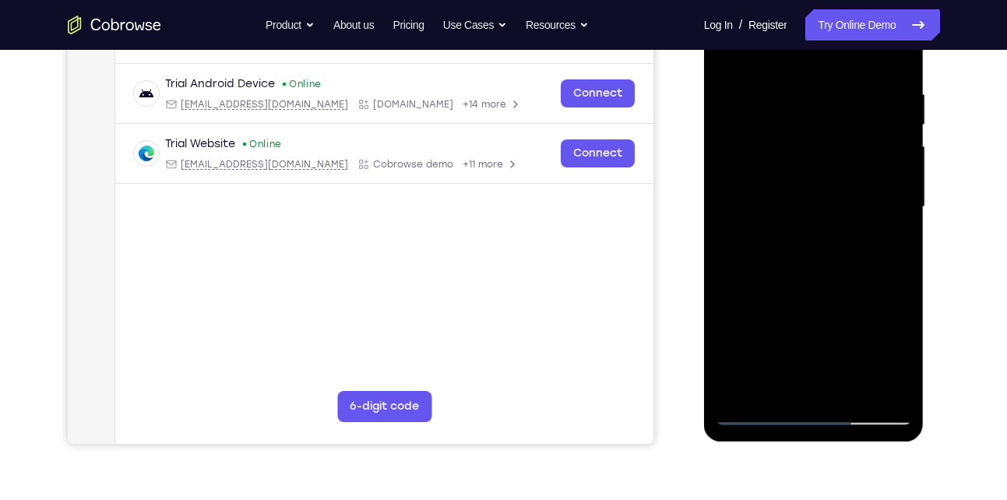
click at [813, 281] on div at bounding box center [813, 207] width 196 height 436
click at [743, 320] on div at bounding box center [813, 207] width 196 height 436
click at [774, 297] on div at bounding box center [813, 207] width 196 height 436
click at [749, 318] on div at bounding box center [813, 207] width 196 height 436
click at [877, 255] on div at bounding box center [813, 207] width 196 height 436
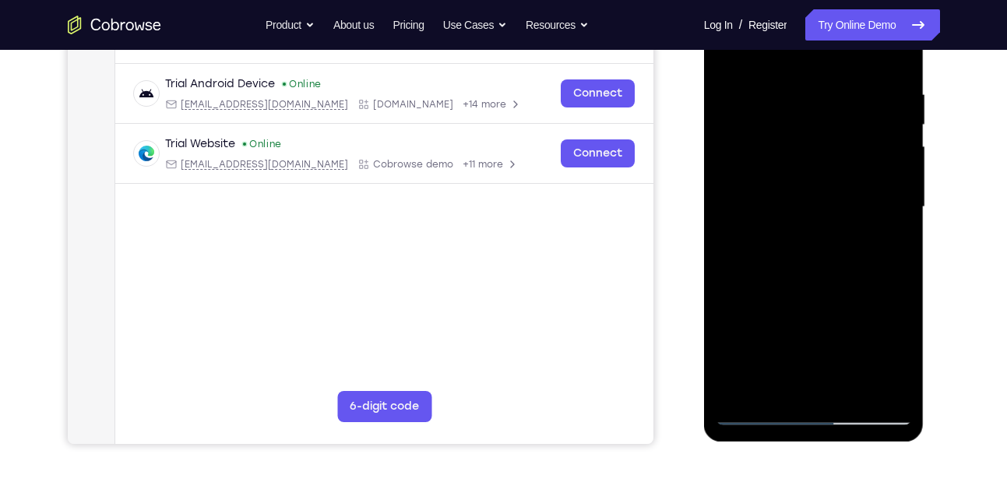
click at [877, 255] on div at bounding box center [813, 207] width 196 height 436
click at [880, 261] on div at bounding box center [813, 207] width 196 height 436
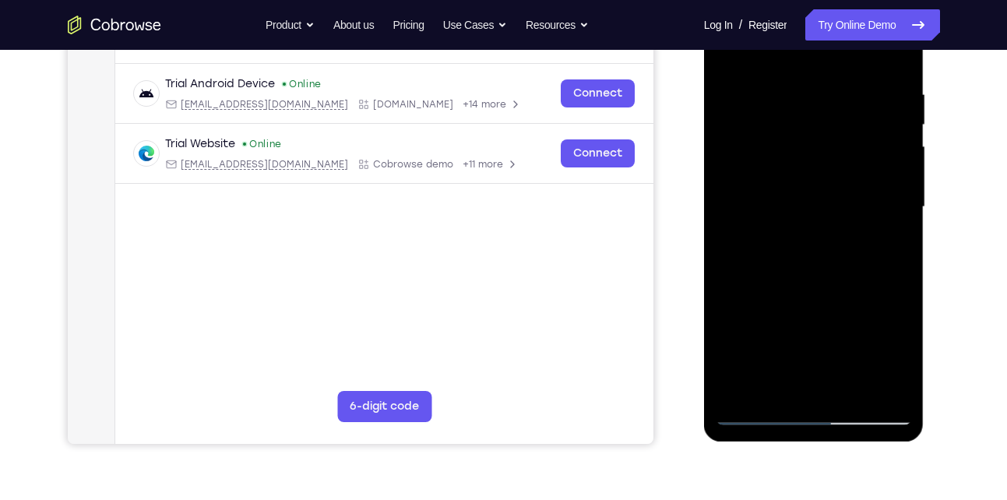
click at [880, 261] on div at bounding box center [813, 207] width 196 height 436
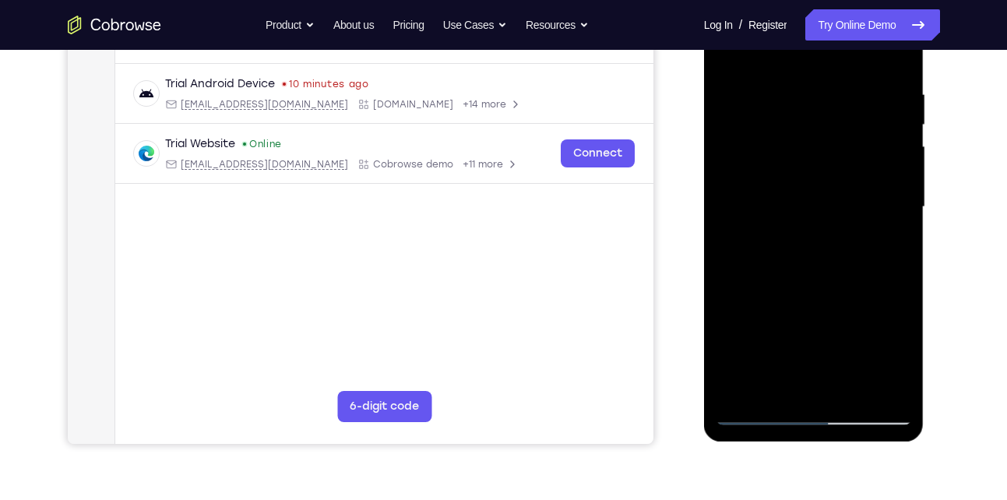
click at [880, 261] on div at bounding box center [813, 207] width 196 height 436
click at [859, 274] on div at bounding box center [813, 207] width 196 height 436
click at [868, 265] on div at bounding box center [813, 207] width 196 height 436
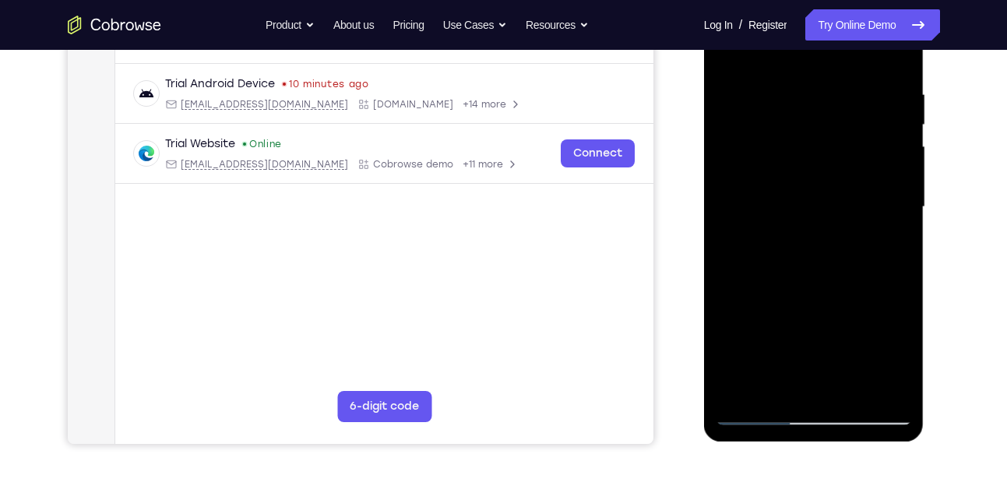
click at [868, 265] on div at bounding box center [813, 207] width 196 height 436
click at [880, 264] on div at bounding box center [813, 207] width 196 height 436
click at [873, 271] on div at bounding box center [813, 207] width 196 height 436
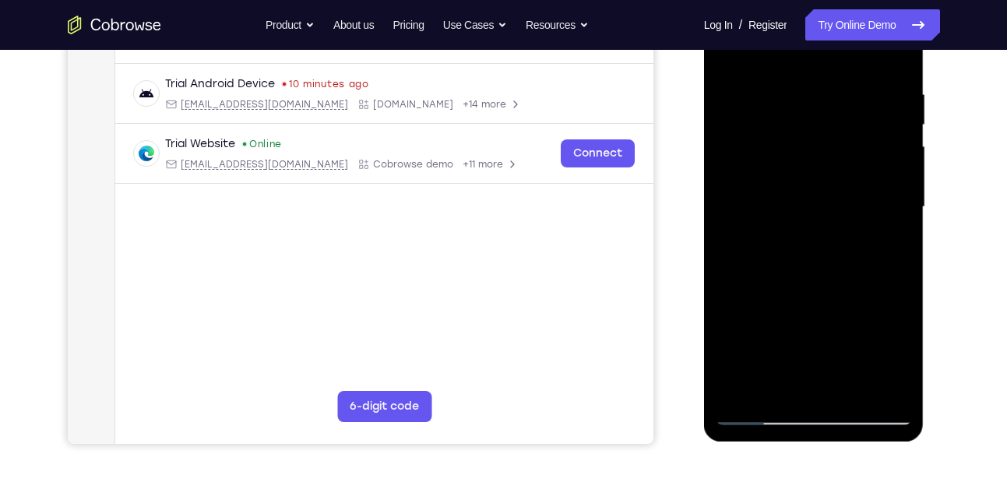
click at [873, 271] on div at bounding box center [813, 207] width 196 height 436
click at [793, 320] on div at bounding box center [813, 207] width 196 height 436
click at [831, 305] on div at bounding box center [813, 207] width 196 height 436
click at [811, 321] on div at bounding box center [813, 207] width 196 height 436
click at [835, 324] on div at bounding box center [813, 207] width 196 height 436
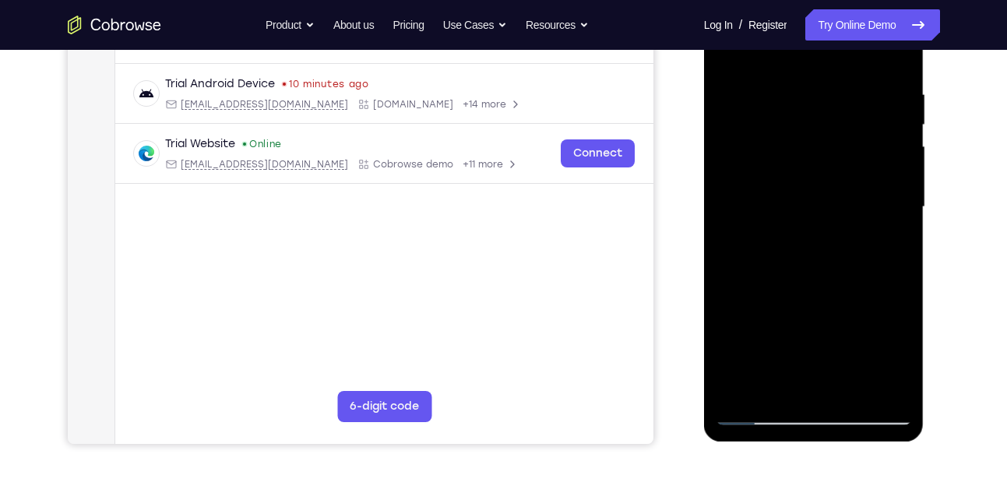
click at [840, 319] on div at bounding box center [813, 207] width 196 height 436
click at [855, 293] on div at bounding box center [813, 207] width 196 height 436
click at [860, 317] on div at bounding box center [813, 207] width 196 height 436
click at [874, 260] on div at bounding box center [813, 207] width 196 height 436
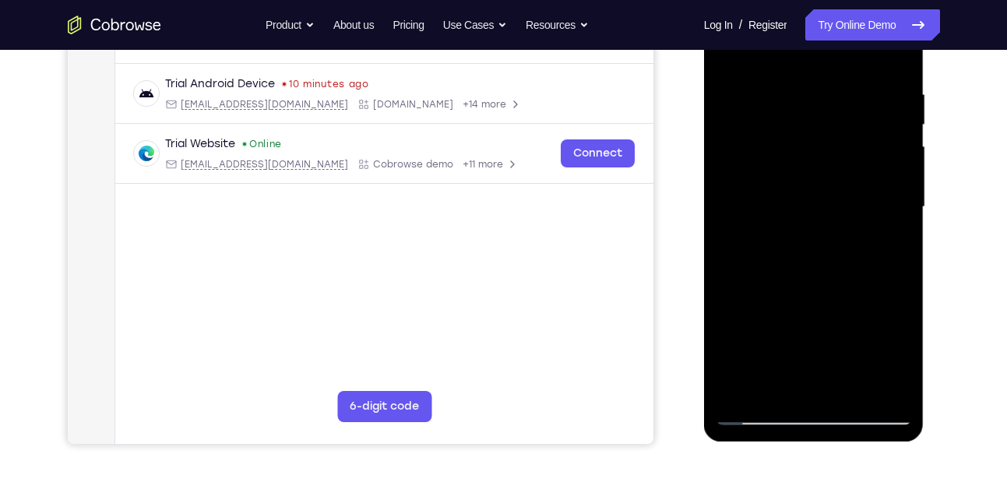
click at [891, 322] on div at bounding box center [813, 207] width 196 height 436
click at [880, 318] on div at bounding box center [813, 207] width 196 height 436
click at [898, 320] on div at bounding box center [813, 207] width 196 height 436
click at [879, 272] on div at bounding box center [813, 207] width 196 height 436
click at [896, 319] on div at bounding box center [813, 207] width 196 height 436
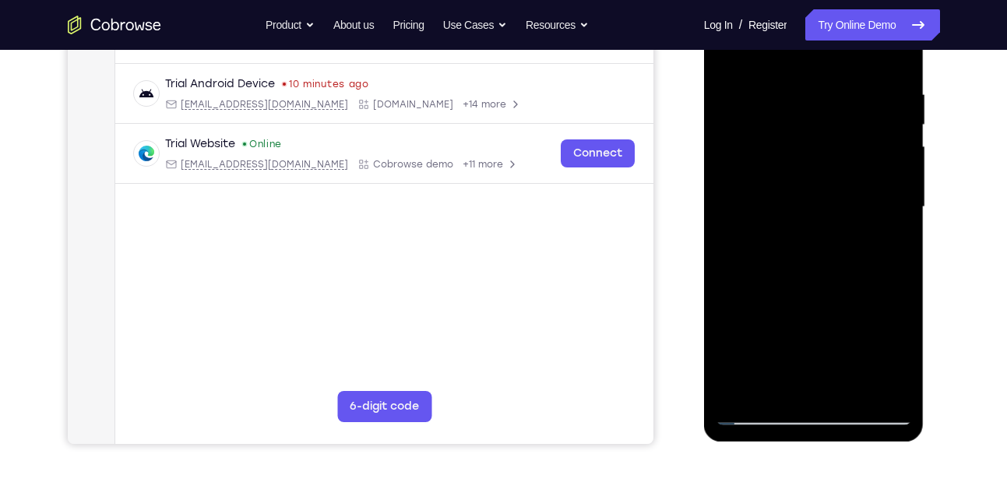
click at [892, 321] on div at bounding box center [813, 207] width 196 height 436
